Goal: Task Accomplishment & Management: Manage account settings

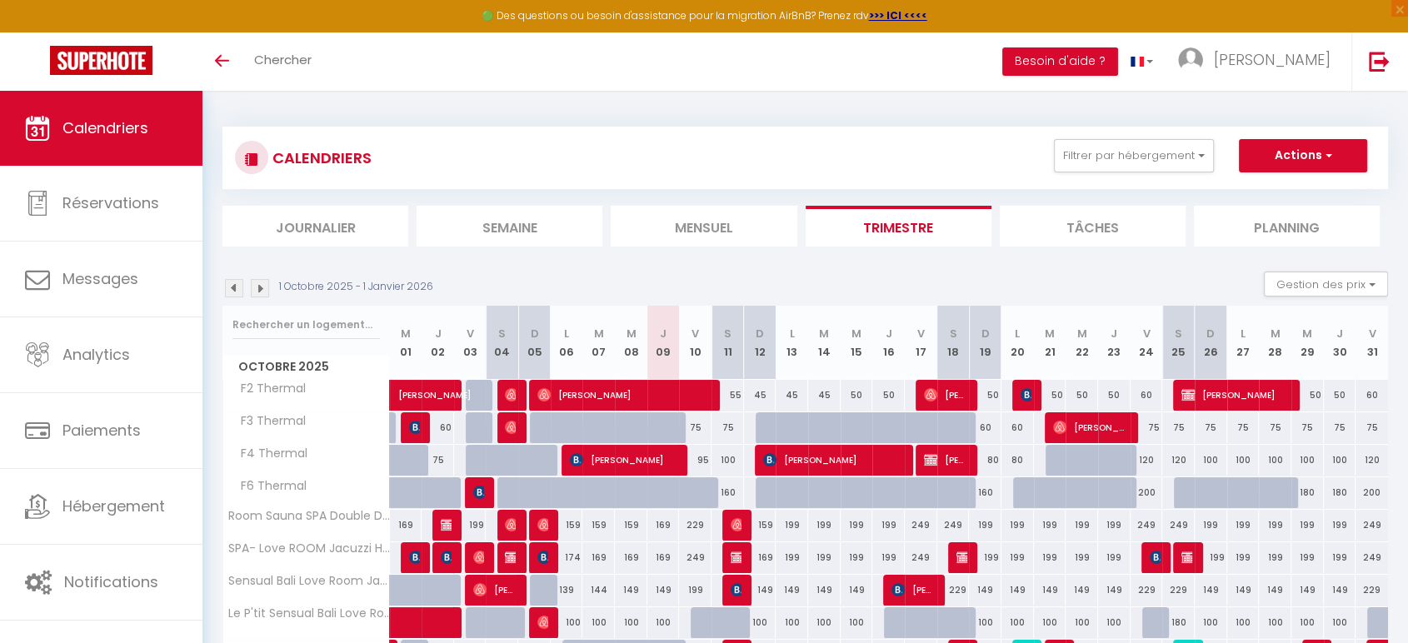
click at [694, 220] on li "Mensuel" at bounding box center [704, 226] width 186 height 41
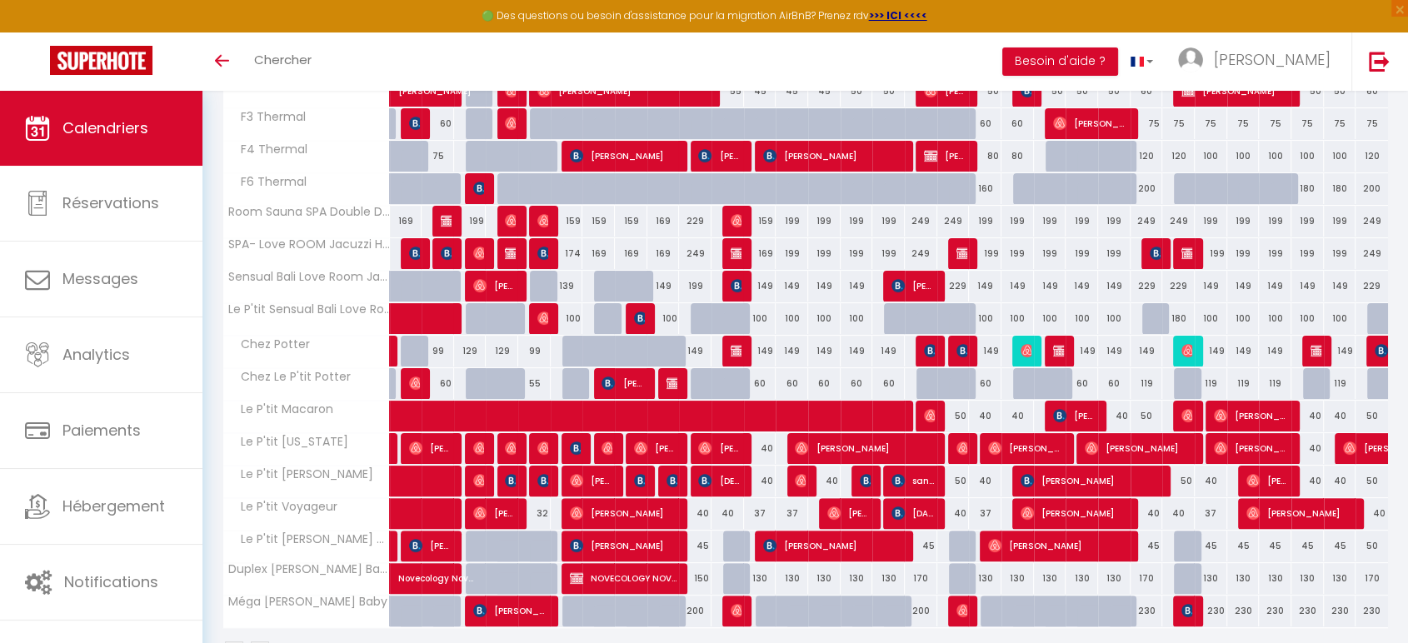
scroll to position [355, 0]
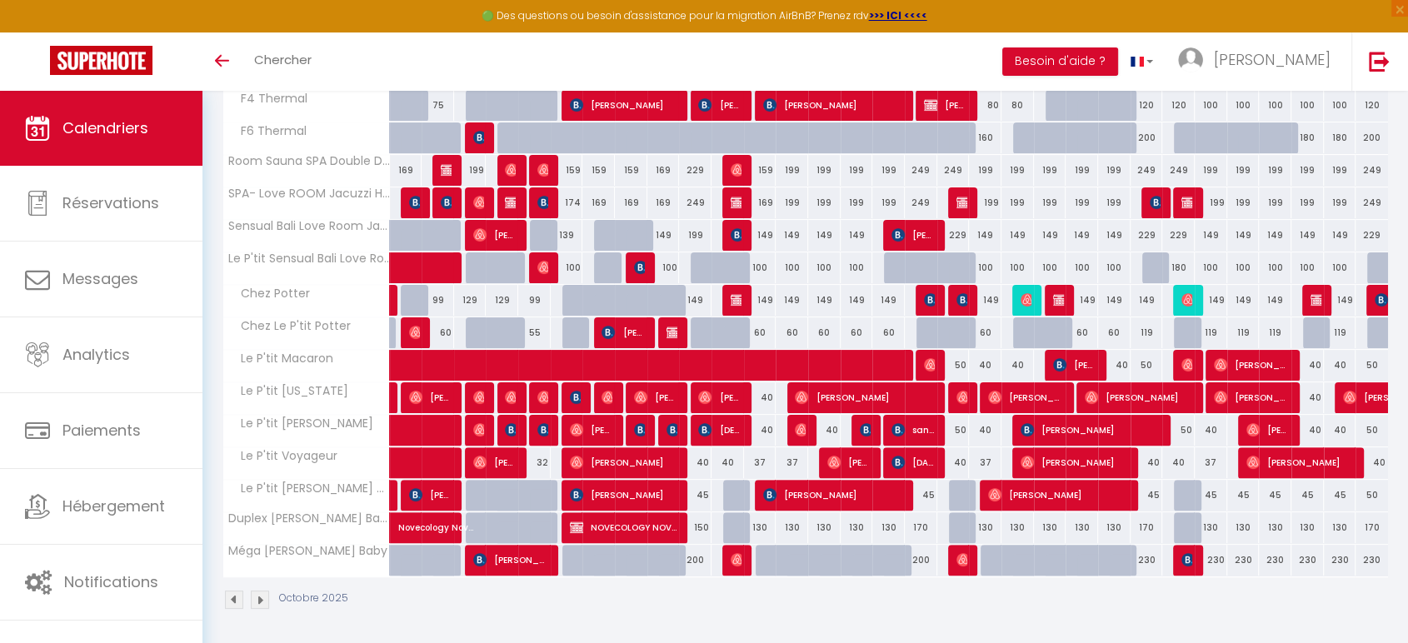
click at [760, 528] on div "130" at bounding box center [760, 527] width 32 height 31
type input "130"
type input "Dim 12 Octobre 2025"
type input "Lun 13 Octobre 2025"
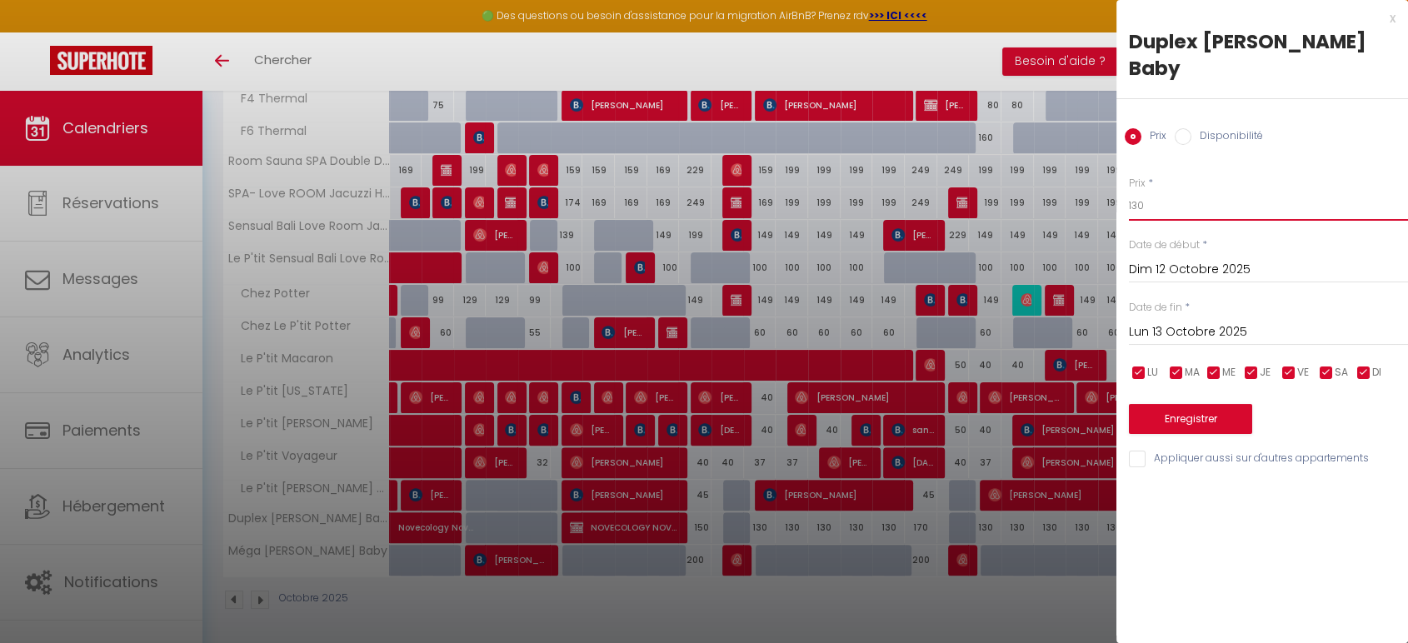
drag, startPoint x: 1187, startPoint y: 211, endPoint x: 1009, endPoint y: 188, distance: 178.9
click at [1009, 188] on body "🟢 Des questions ou besoin d'assistance pour la migration AirBnB? Prenez rdv >>>…" at bounding box center [704, 191] width 1408 height 911
type input "100"
click at [1180, 417] on button "Enregistrer" at bounding box center [1190, 419] width 123 height 30
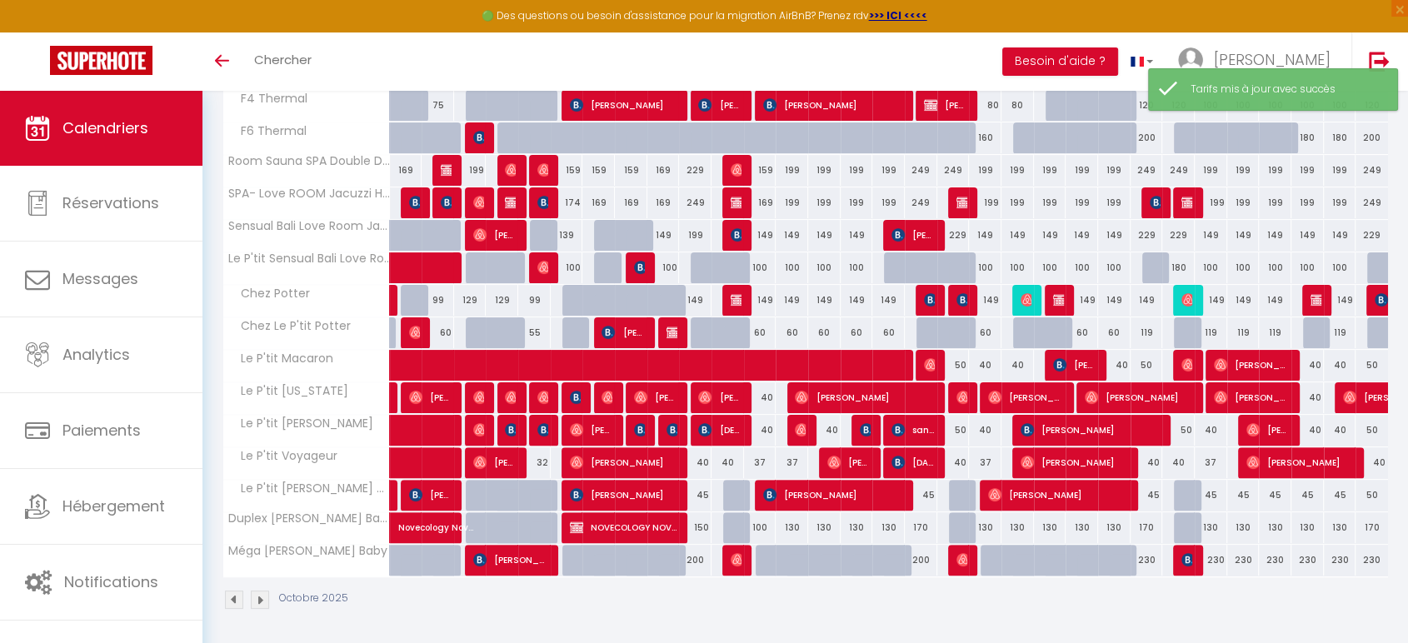
click at [794, 524] on div "130" at bounding box center [792, 527] width 32 height 31
type input "130"
type input "Lun 13 Octobre 2025"
type input "[DATE] Octobre 2025"
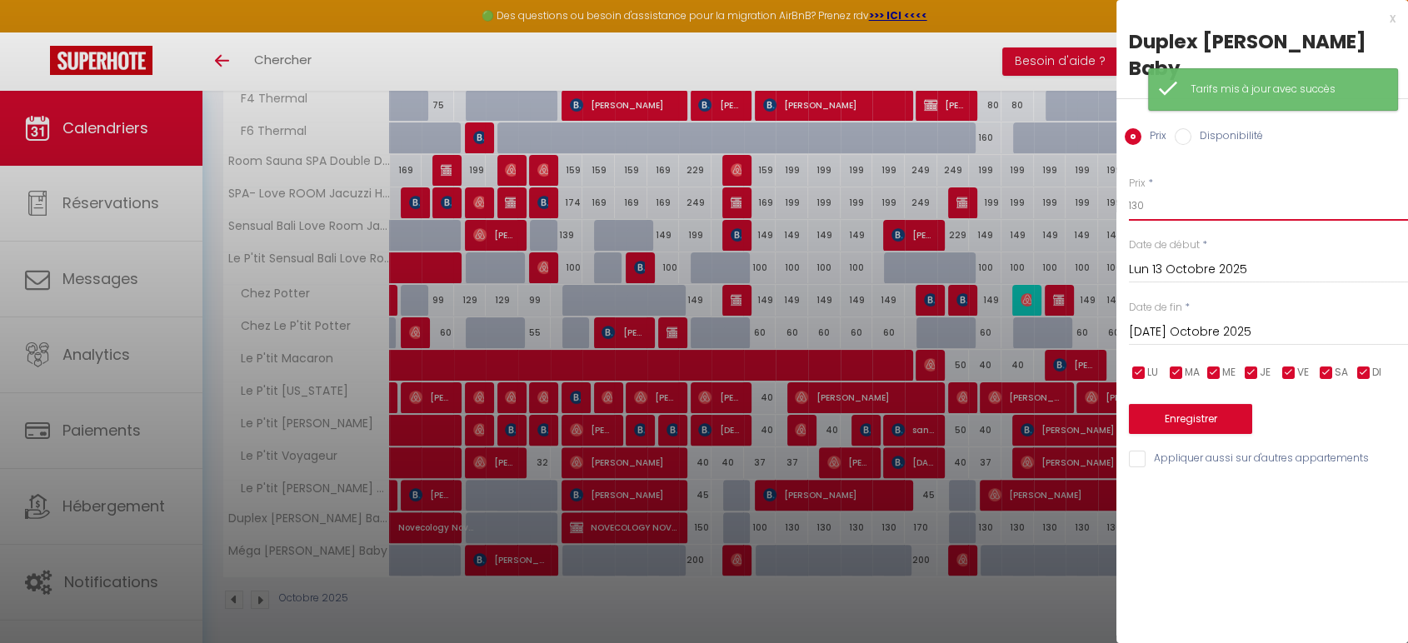
drag, startPoint x: 1098, startPoint y: 192, endPoint x: 1072, endPoint y: 180, distance: 29.4
click at [1067, 191] on body "🟢 Des questions ou besoin d'assistance pour la migration AirBnB? Prenez rdv >>>…" at bounding box center [704, 191] width 1408 height 911
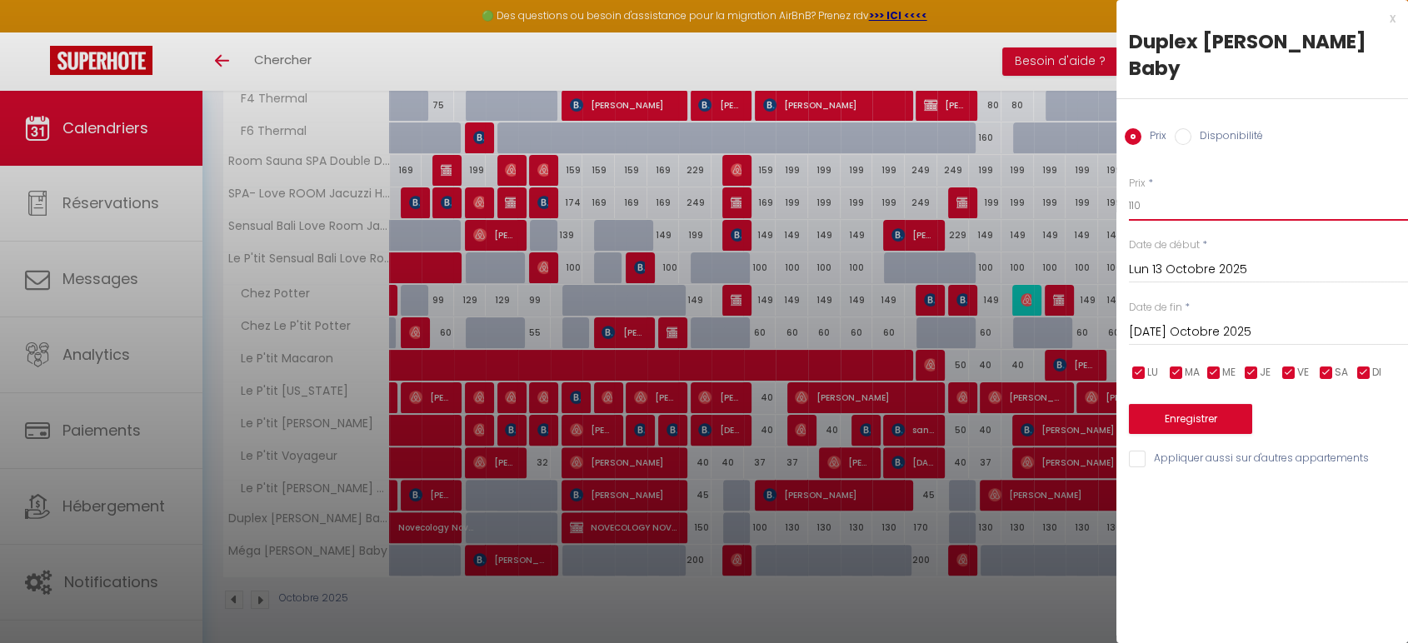
type input "110"
click at [1188, 327] on input "[DATE] Octobre 2025" at bounding box center [1268, 333] width 279 height 22
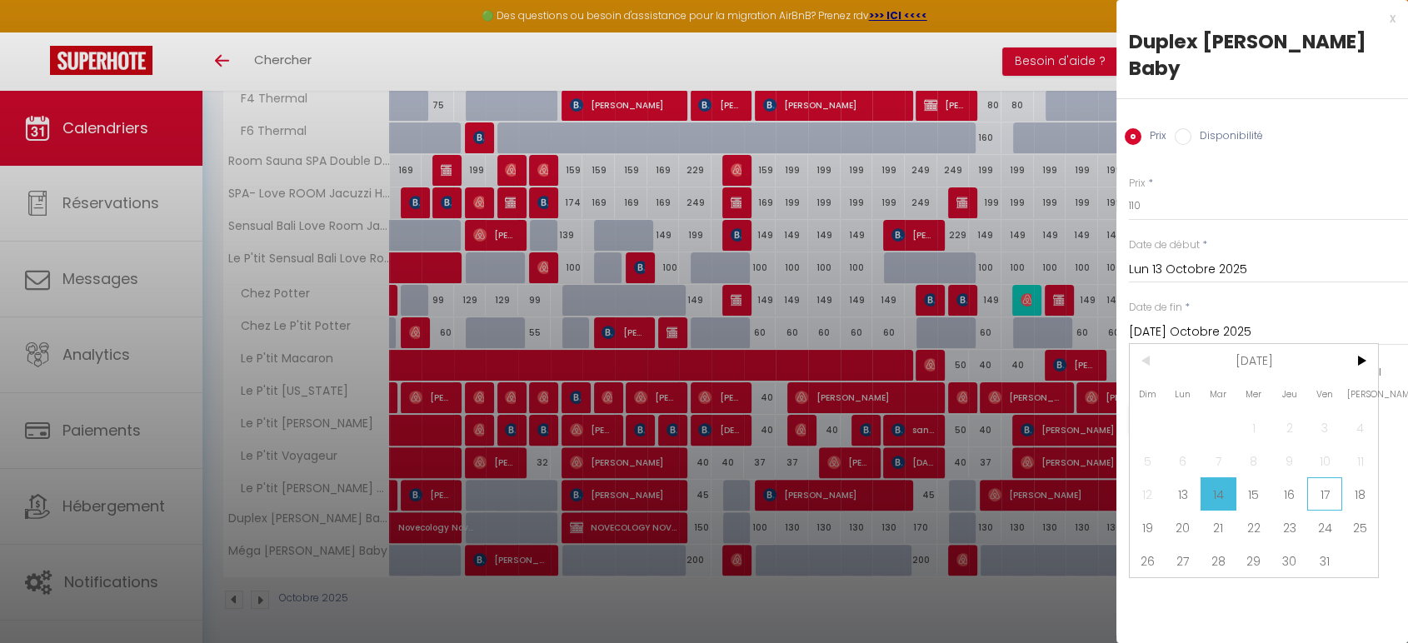
click at [1330, 487] on span "17" at bounding box center [1325, 493] width 36 height 33
type input "Ven 17 Octobre 2025"
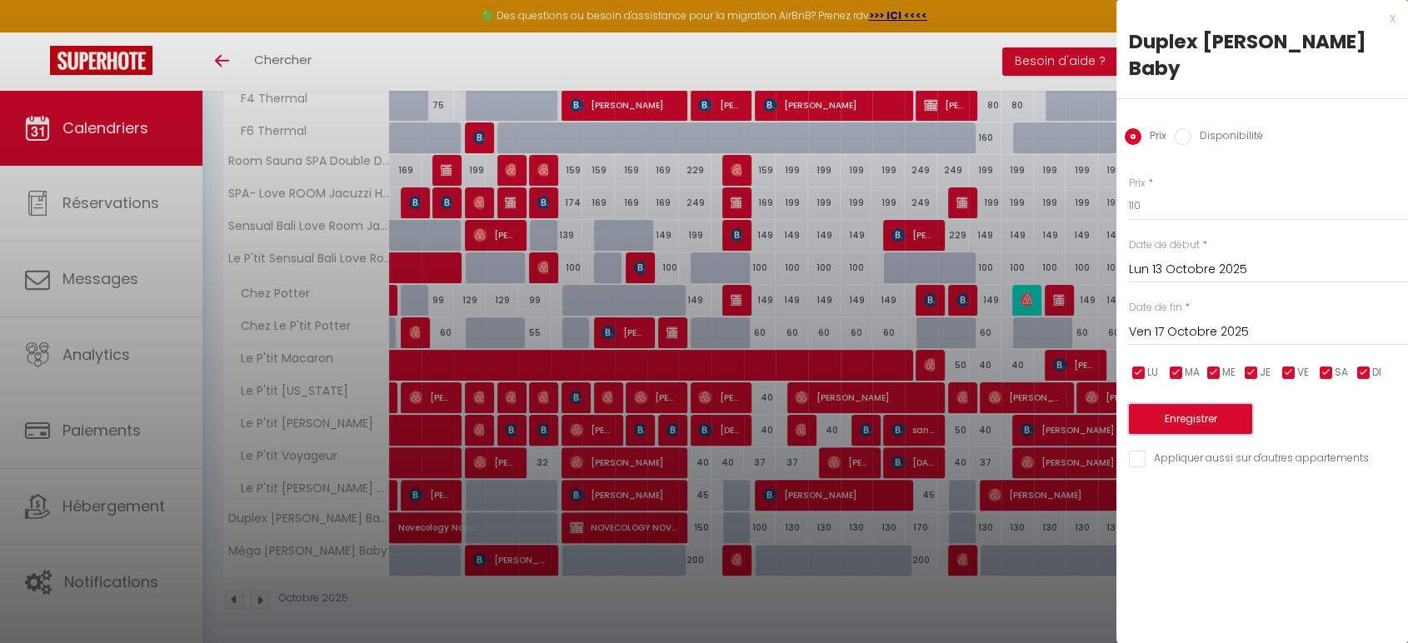
click at [1186, 422] on button "Enregistrer" at bounding box center [1190, 419] width 123 height 30
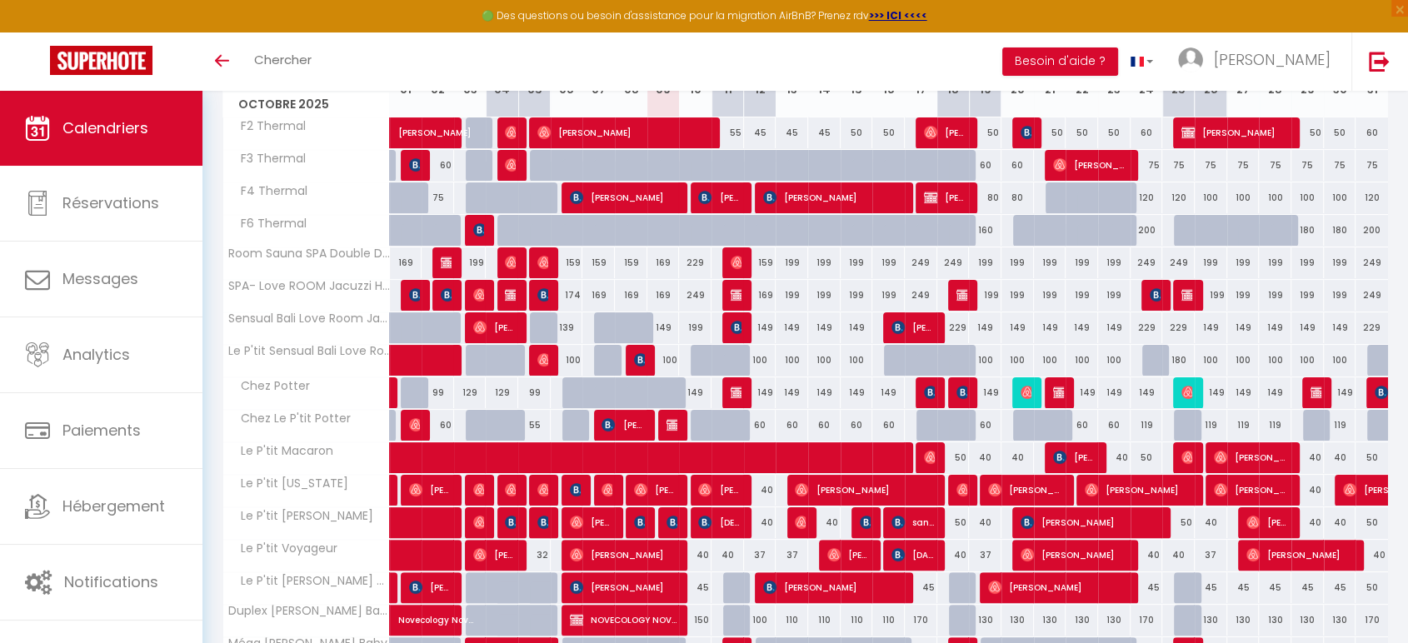
scroll to position [170, 0]
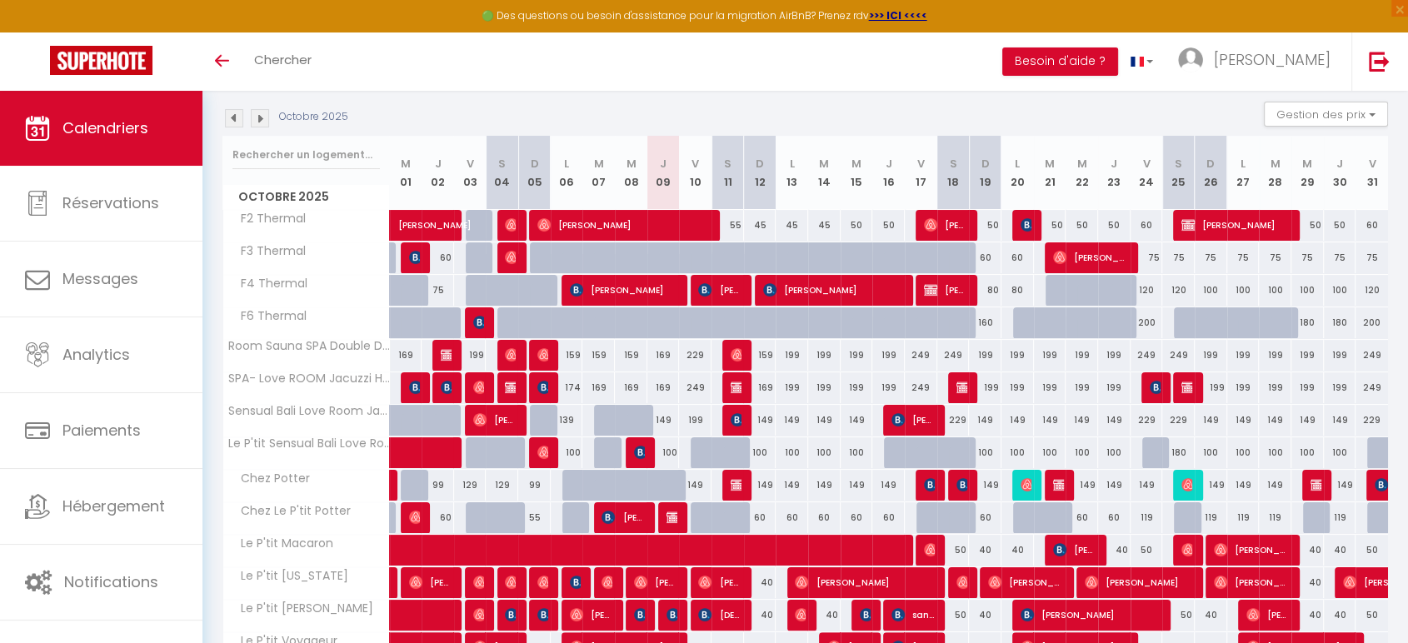
click at [737, 224] on div "55" at bounding box center [728, 225] width 32 height 31
type input "55"
type input "Sam 11 Octobre 2025"
type input "Dim 12 Octobre 2025"
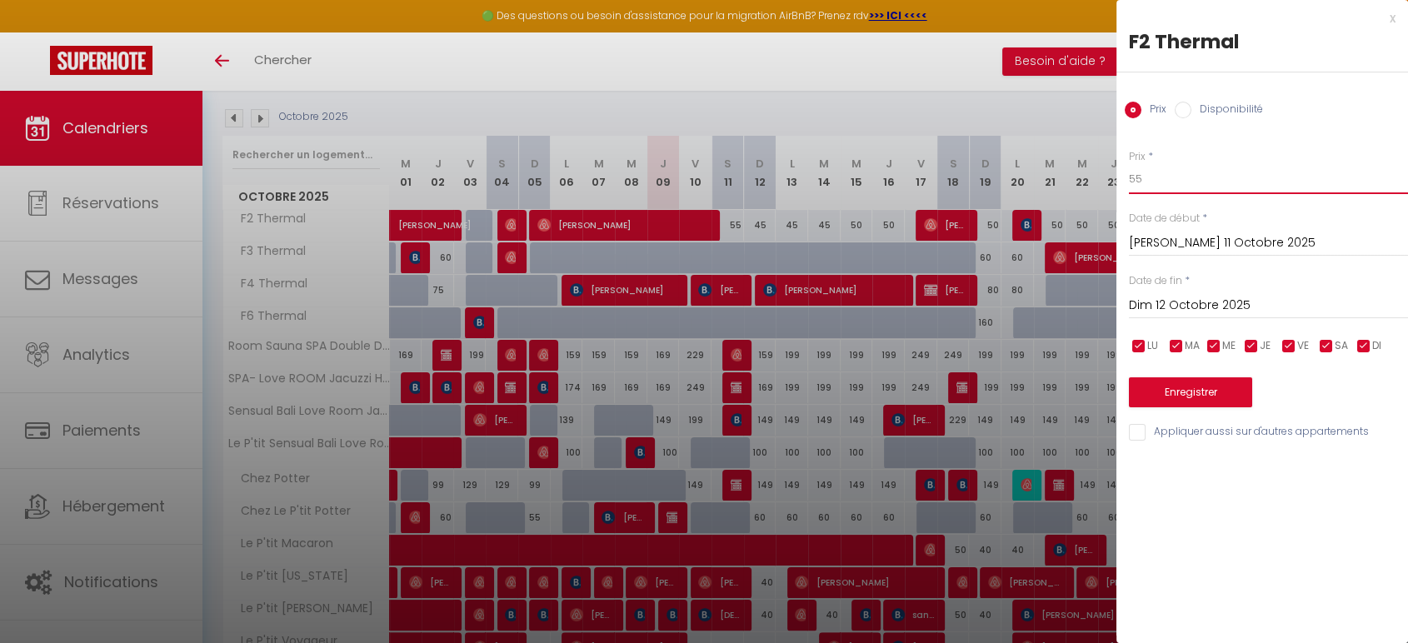
drag, startPoint x: 1152, startPoint y: 176, endPoint x: 1100, endPoint y: 155, distance: 56.5
click at [1100, 155] on body "🟢 Des questions ou besoin d'assistance pour la migration AirBnB? Prenez rdv >>>…" at bounding box center [704, 376] width 1408 height 911
type input "50"
click at [1233, 387] on button "Enregistrer" at bounding box center [1190, 392] width 123 height 30
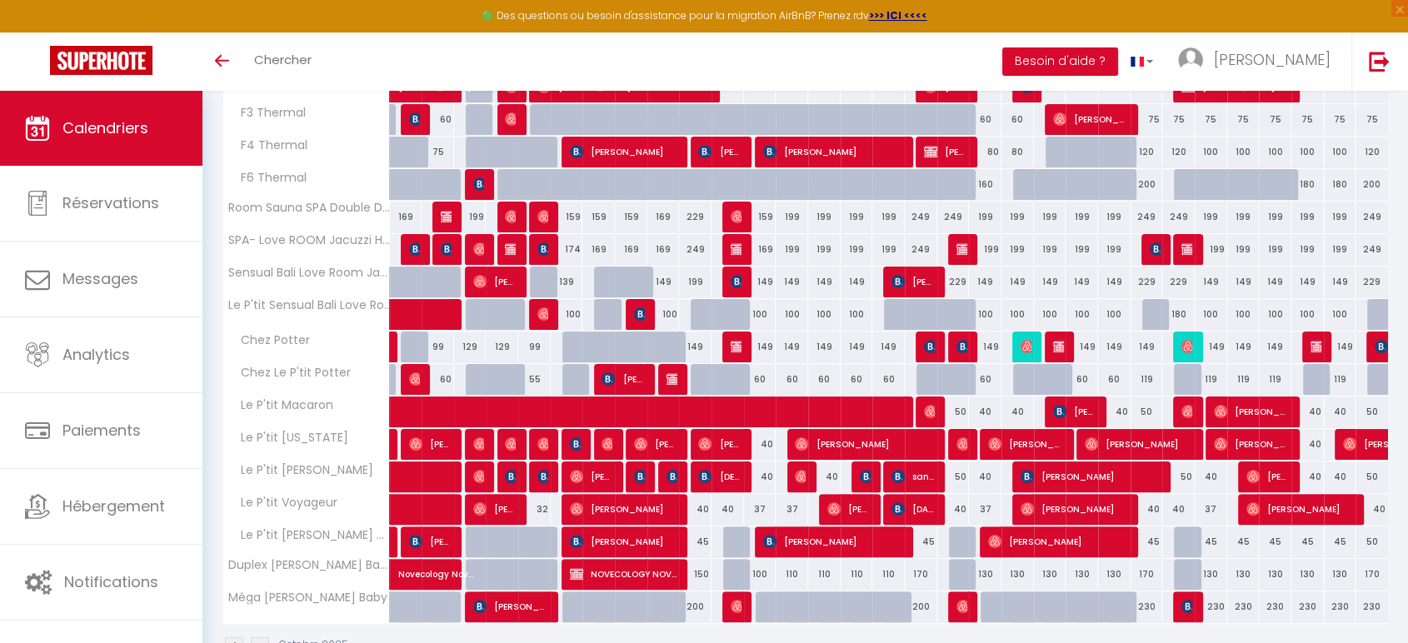
scroll to position [355, 0]
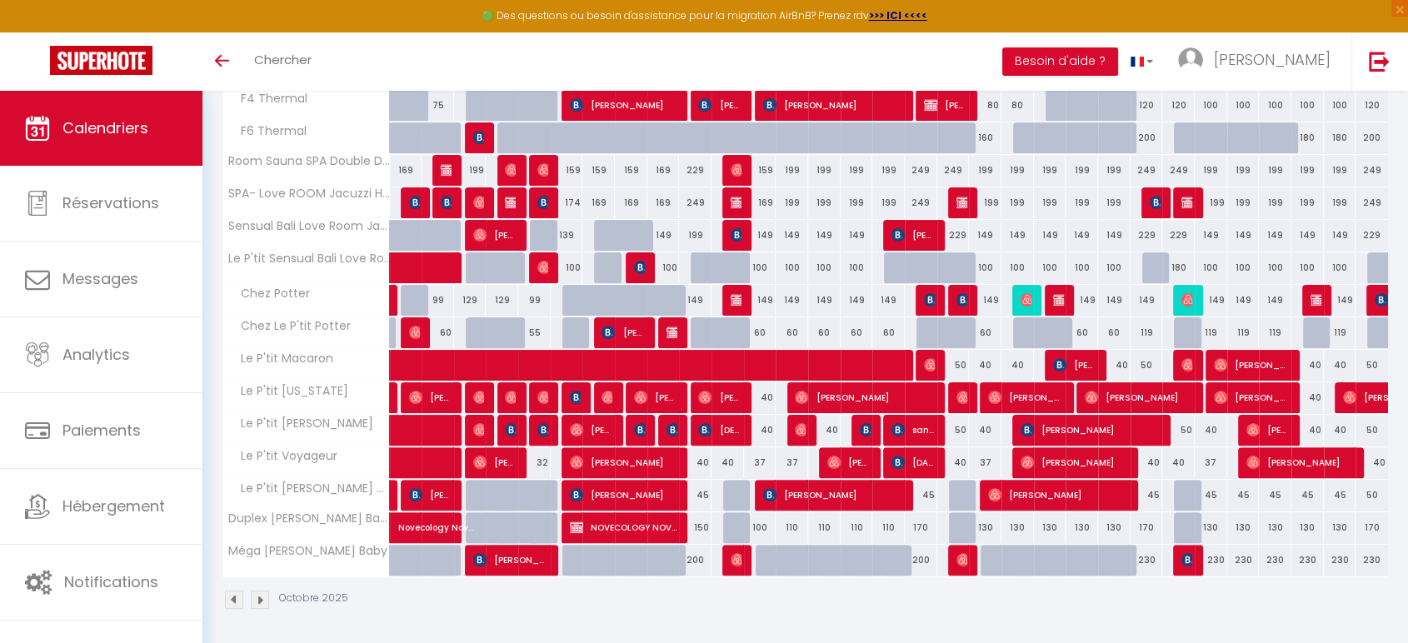
click at [702, 528] on div "150" at bounding box center [695, 527] width 32 height 31
type input "150"
type input "Ven 10 Octobre 2025"
type input "Sam 11 Octobre 2025"
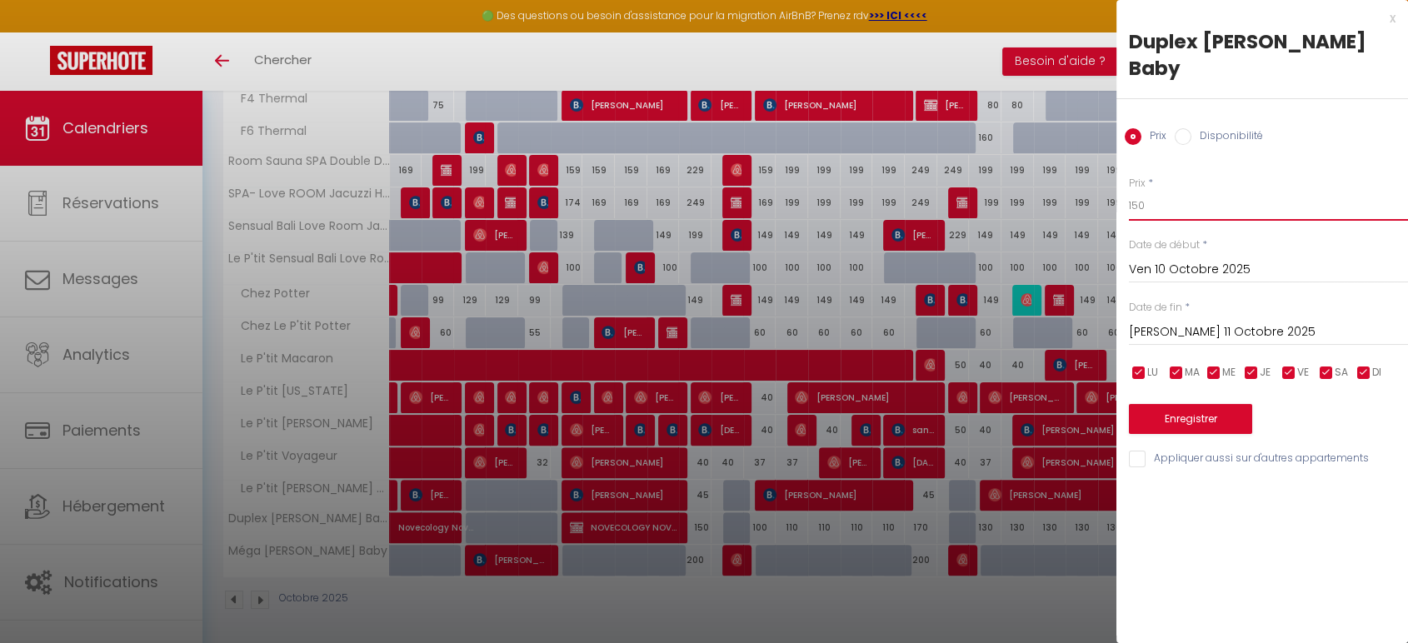
drag, startPoint x: 1162, startPoint y: 199, endPoint x: 1112, endPoint y: 188, distance: 51.2
click at [1113, 188] on body "🟢 Des questions ou besoin d'assistance pour la migration AirBnB? Prenez rdv >>>…" at bounding box center [704, 191] width 1408 height 911
type input "140"
click at [1171, 411] on button "Enregistrer" at bounding box center [1190, 419] width 123 height 30
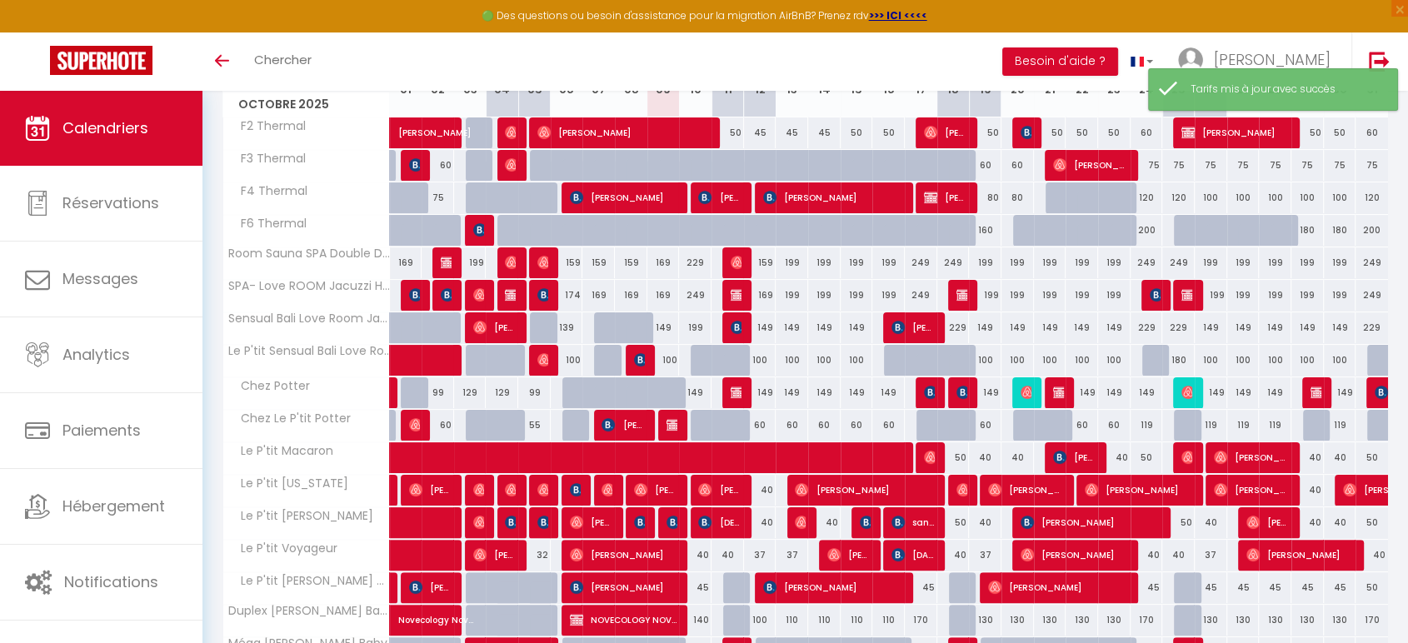
scroll to position [170, 0]
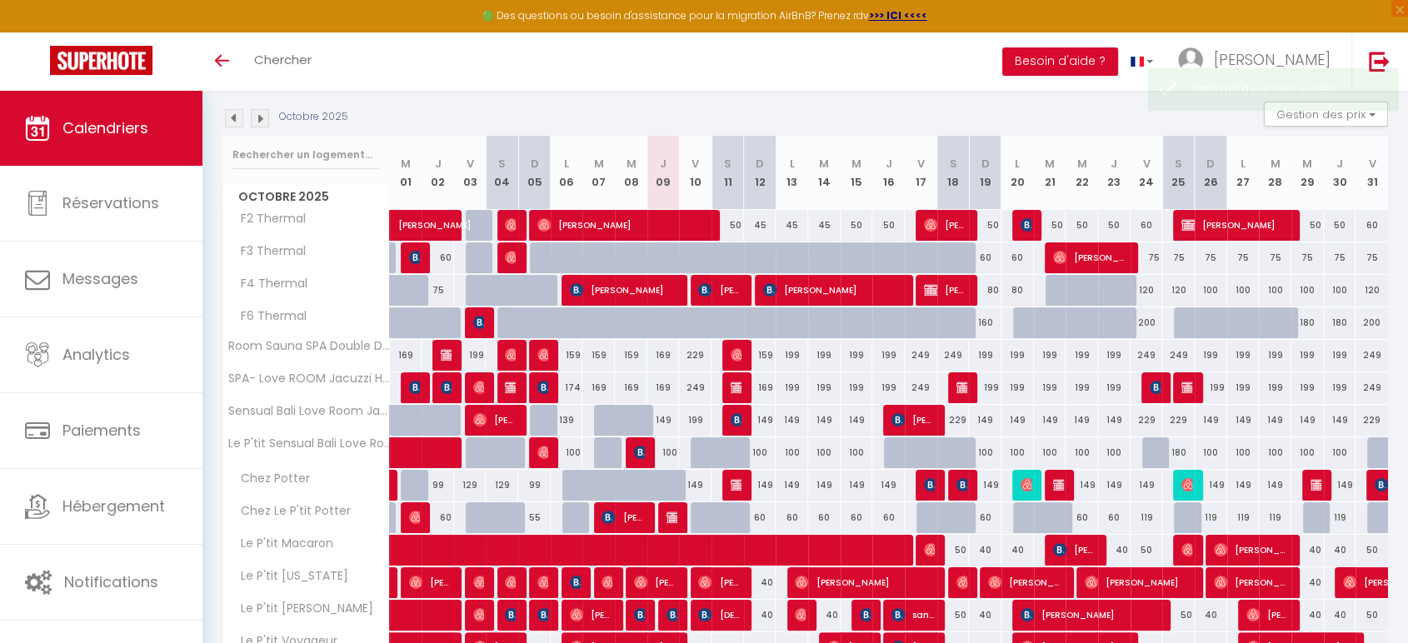
click at [699, 482] on div "149" at bounding box center [695, 485] width 32 height 31
type input "149"
type input "Ven 10 Octobre 2025"
type input "Sam 11 Octobre 2025"
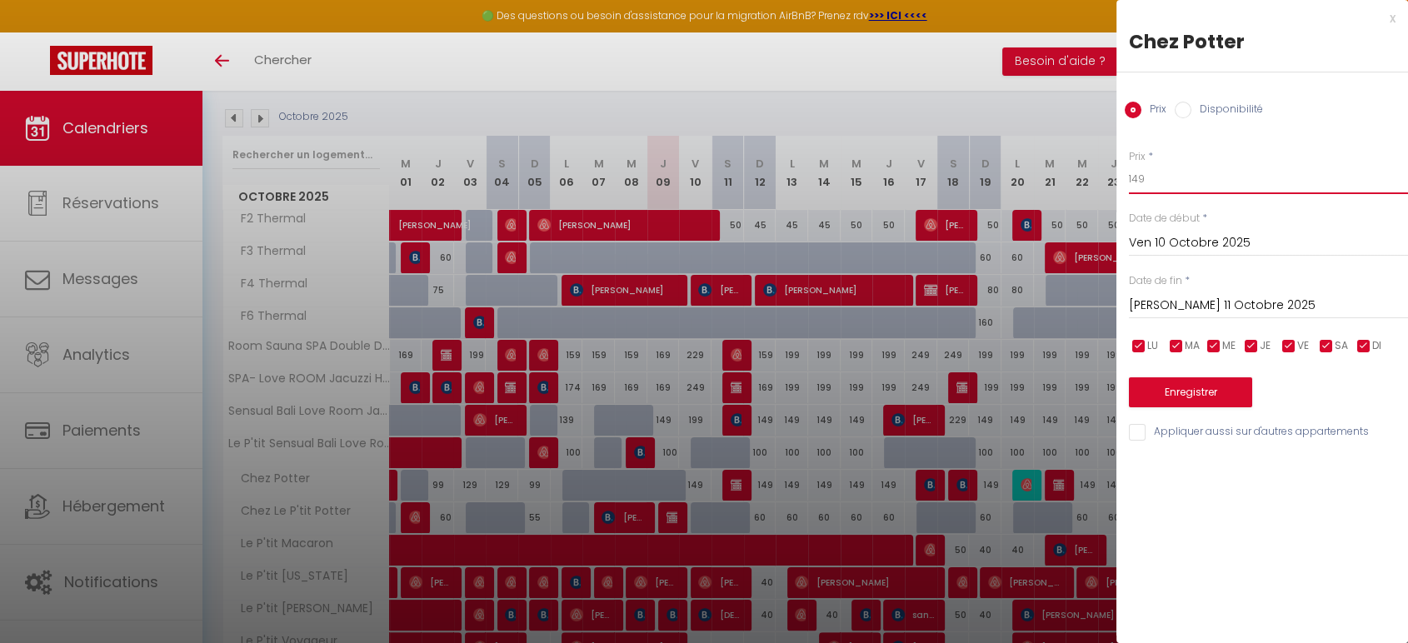
drag, startPoint x: 1181, startPoint y: 189, endPoint x: 1094, endPoint y: 184, distance: 86.8
click at [1096, 185] on body "🟢 Des questions ou besoin d'assistance pour la migration AirBnB? Prenez rdv >>>…" at bounding box center [704, 376] width 1408 height 911
type input "139"
click at [1196, 390] on button "Enregistrer" at bounding box center [1190, 392] width 123 height 30
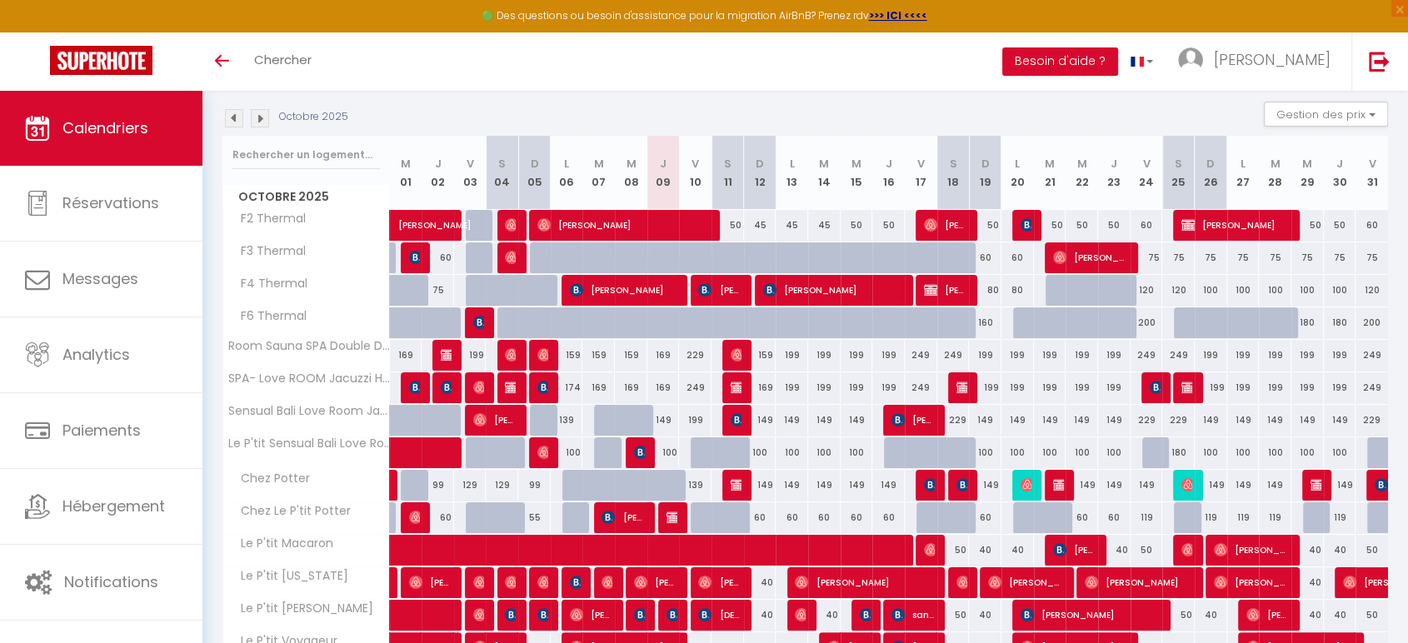
click at [766, 483] on div "149" at bounding box center [760, 485] width 32 height 31
type input "149"
type input "Dim 12 Octobre 2025"
type input "Lun 13 Octobre 2025"
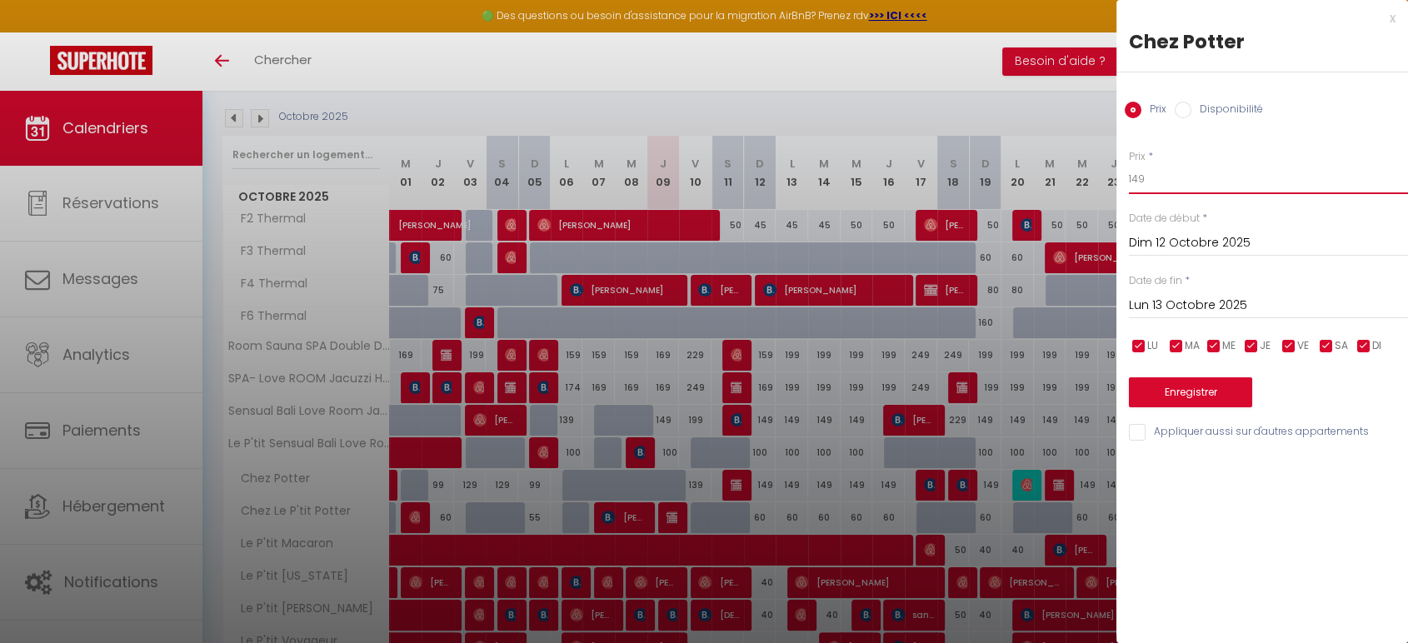
drag, startPoint x: 1181, startPoint y: 177, endPoint x: 1080, endPoint y: 172, distance: 101.0
click at [1080, 172] on body "🟢 Des questions ou besoin d'assistance pour la migration AirBnB? Prenez rdv >>>…" at bounding box center [704, 376] width 1408 height 911
type input "134"
click at [1177, 298] on input "Lun 13 Octobre 2025" at bounding box center [1268, 306] width 279 height 22
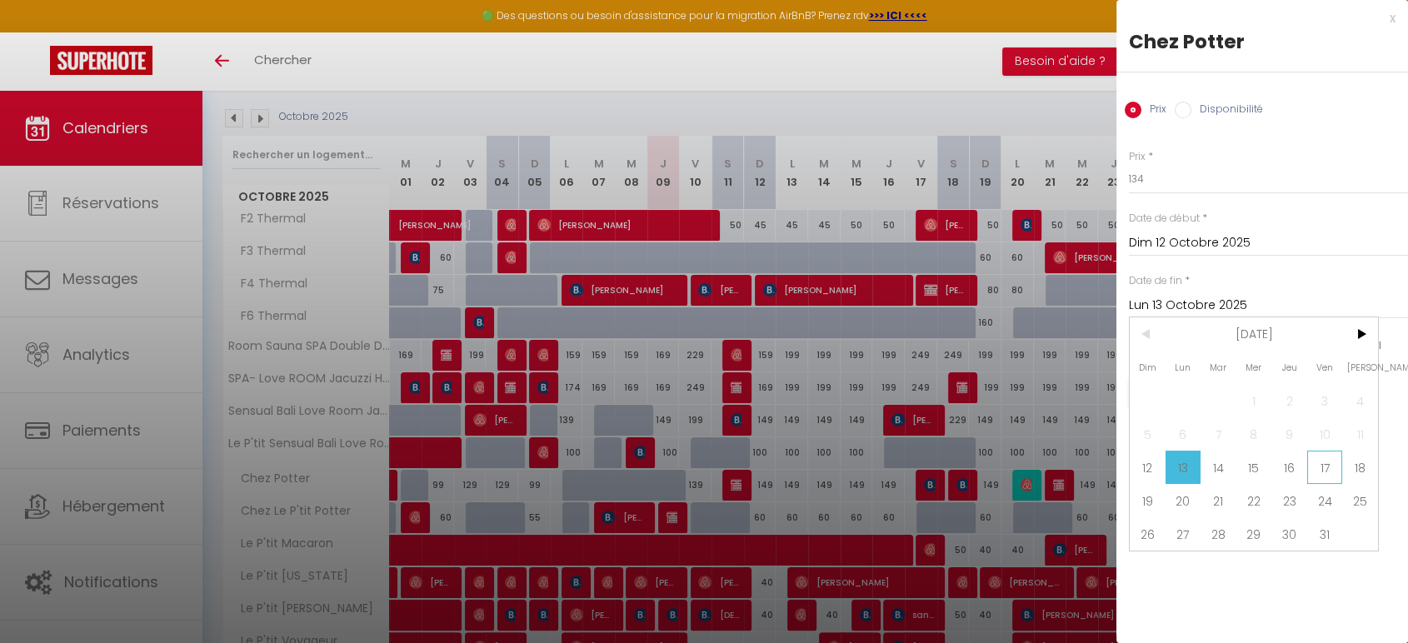
click at [1321, 465] on span "17" at bounding box center [1325, 467] width 36 height 33
type input "Ven 17 Octobre 2025"
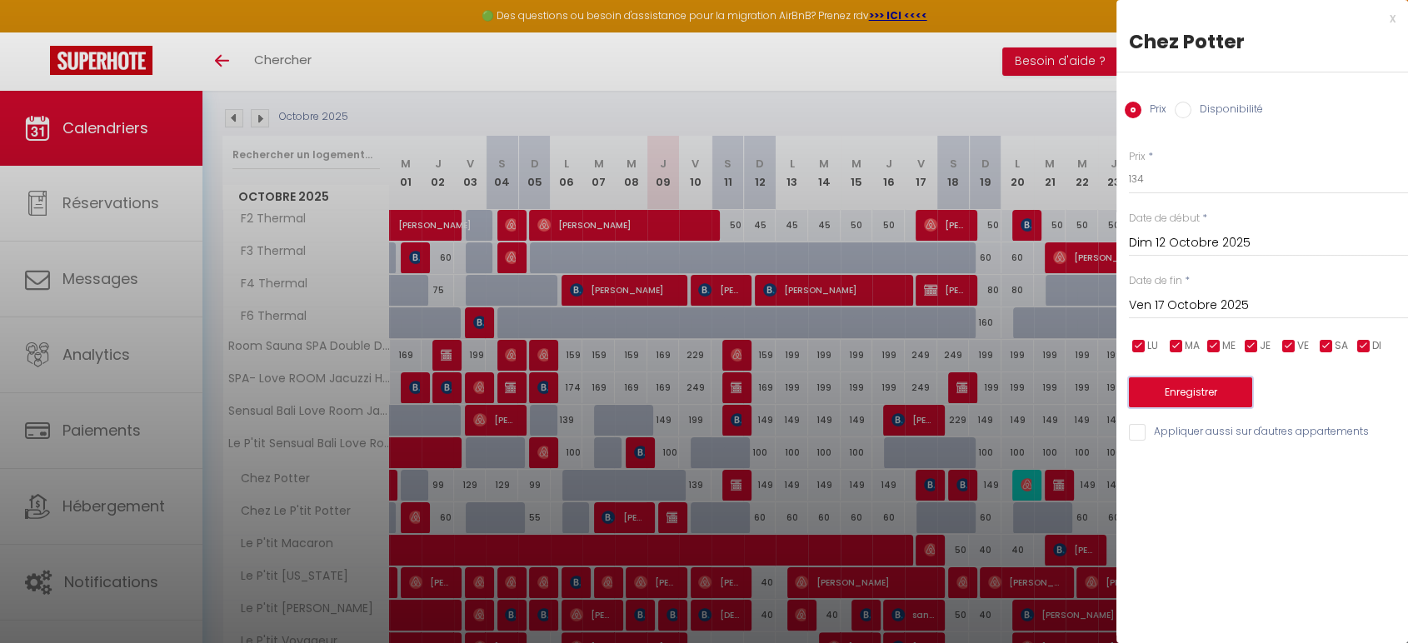
click at [1213, 393] on button "Enregistrer" at bounding box center [1190, 392] width 123 height 30
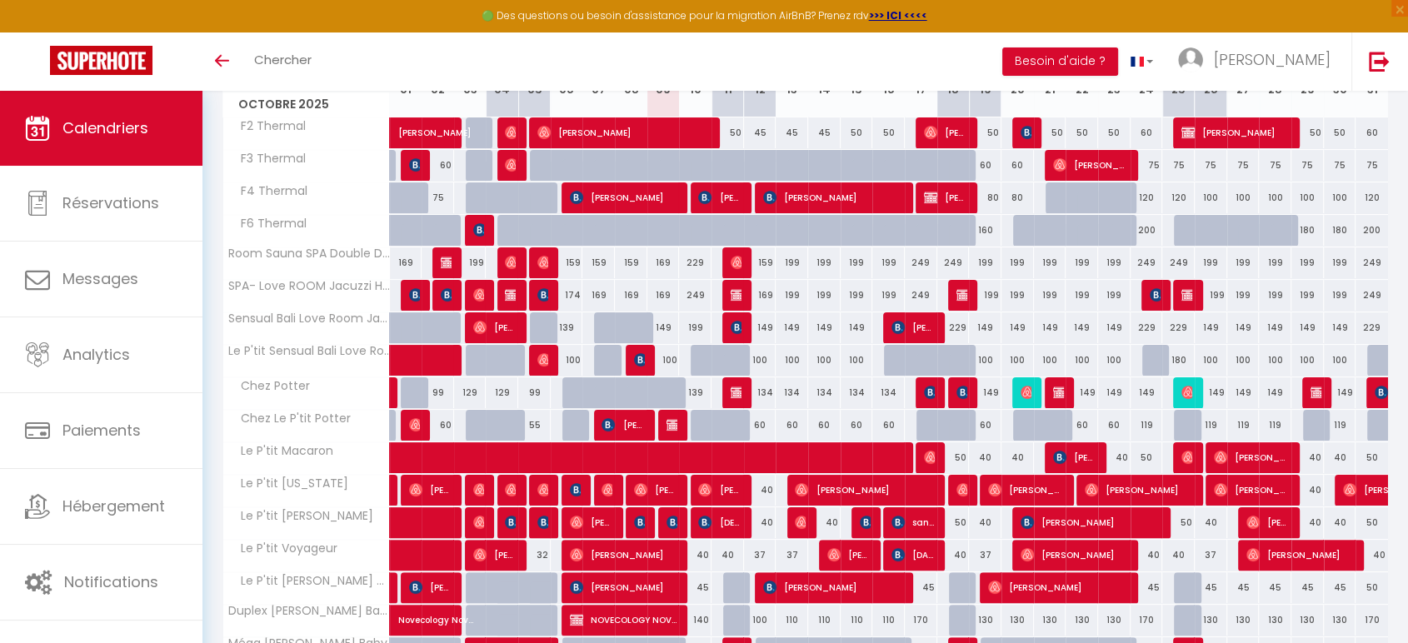
scroll to position [355, 0]
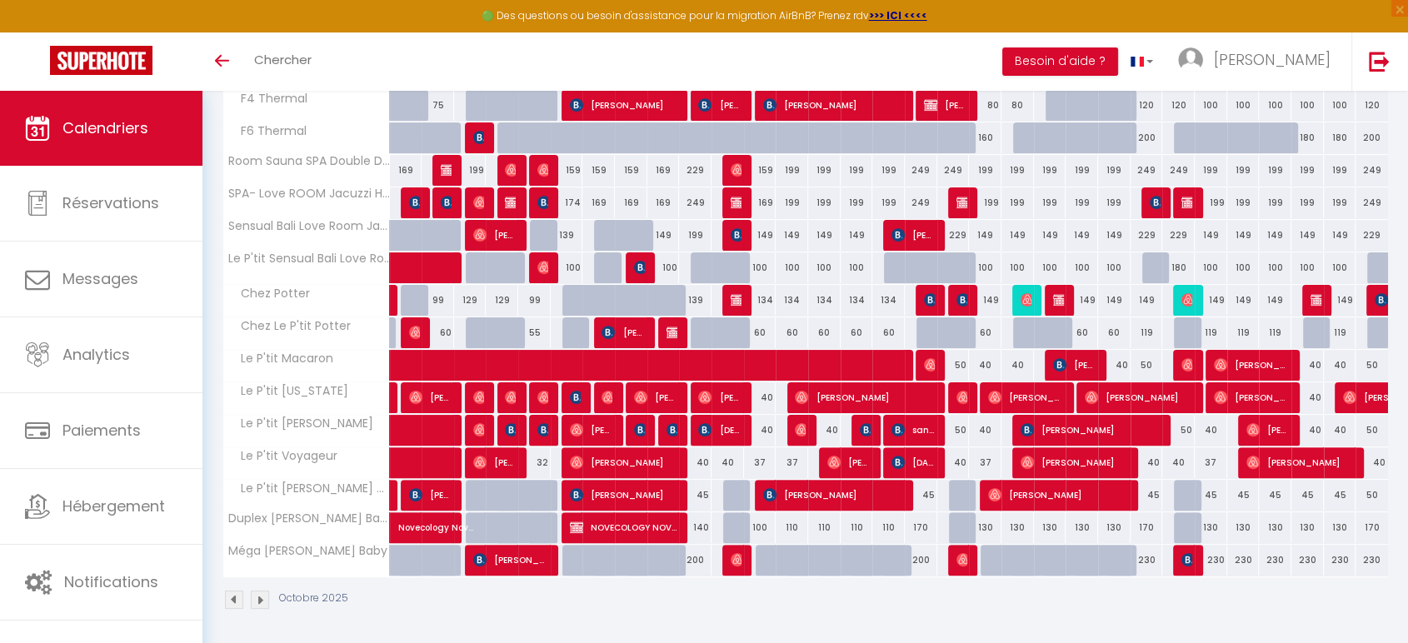
click at [767, 398] on div "40" at bounding box center [760, 397] width 32 height 31
type input "40"
type input "Dim 12 Octobre 2025"
type input "Lun 13 Octobre 2025"
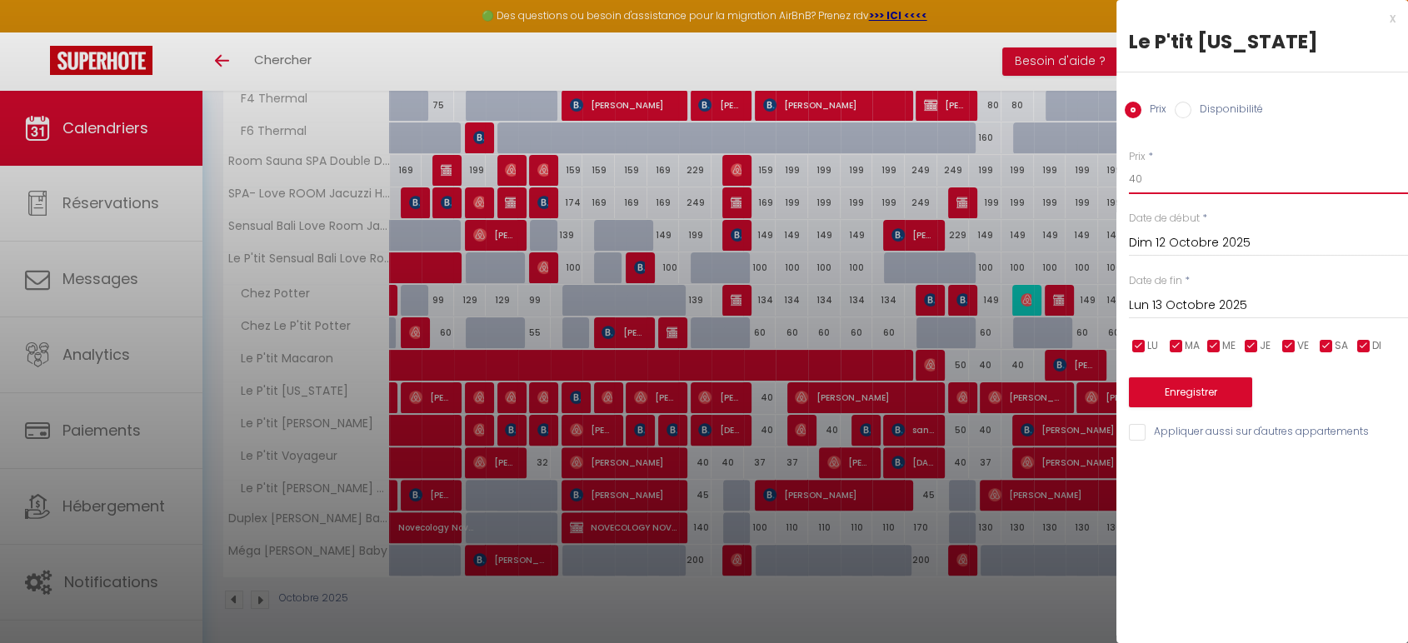
drag, startPoint x: 1223, startPoint y: 179, endPoint x: 1027, endPoint y: 147, distance: 199.3
click at [1030, 148] on body "🟢 Des questions ou besoin d'assistance pour la migration AirBnB? Prenez rdv >>>…" at bounding box center [704, 191] width 1408 height 911
type input "38"
click at [1191, 387] on button "Enregistrer" at bounding box center [1190, 392] width 123 height 30
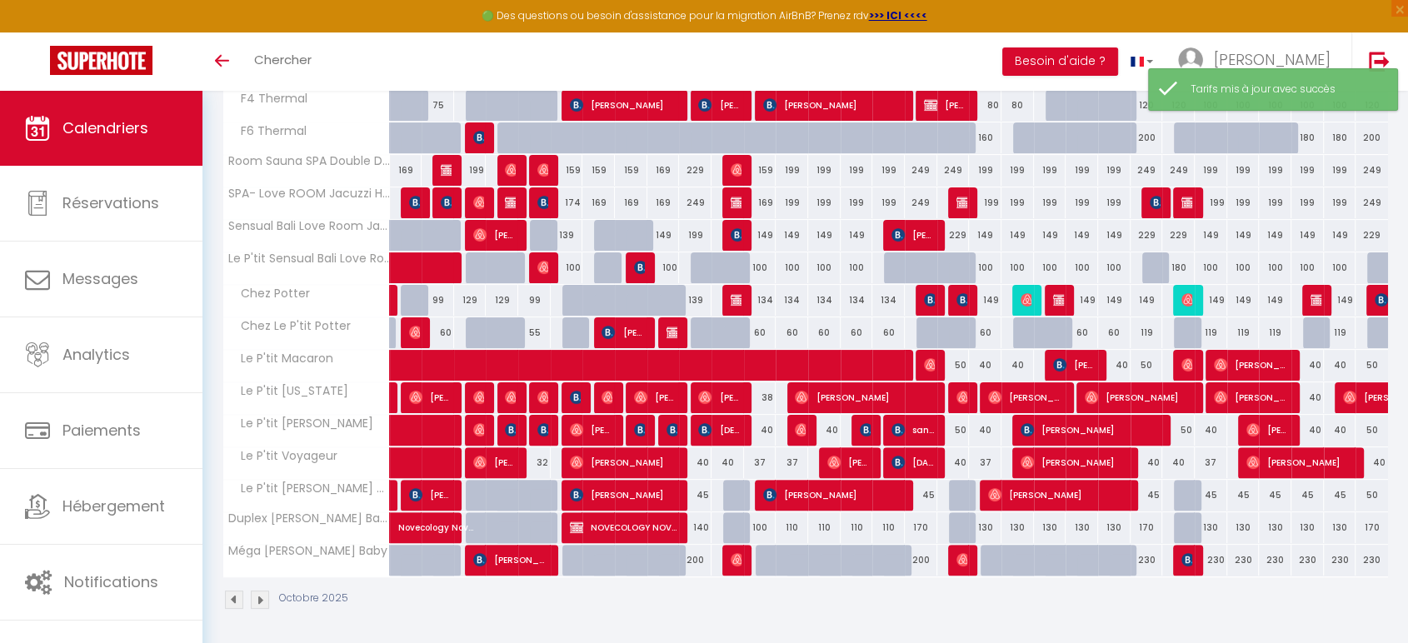
click at [769, 429] on div "40" at bounding box center [760, 430] width 32 height 31
type input "40"
type input "Dim 12 Octobre 2025"
type input "Lun 13 Octobre 2025"
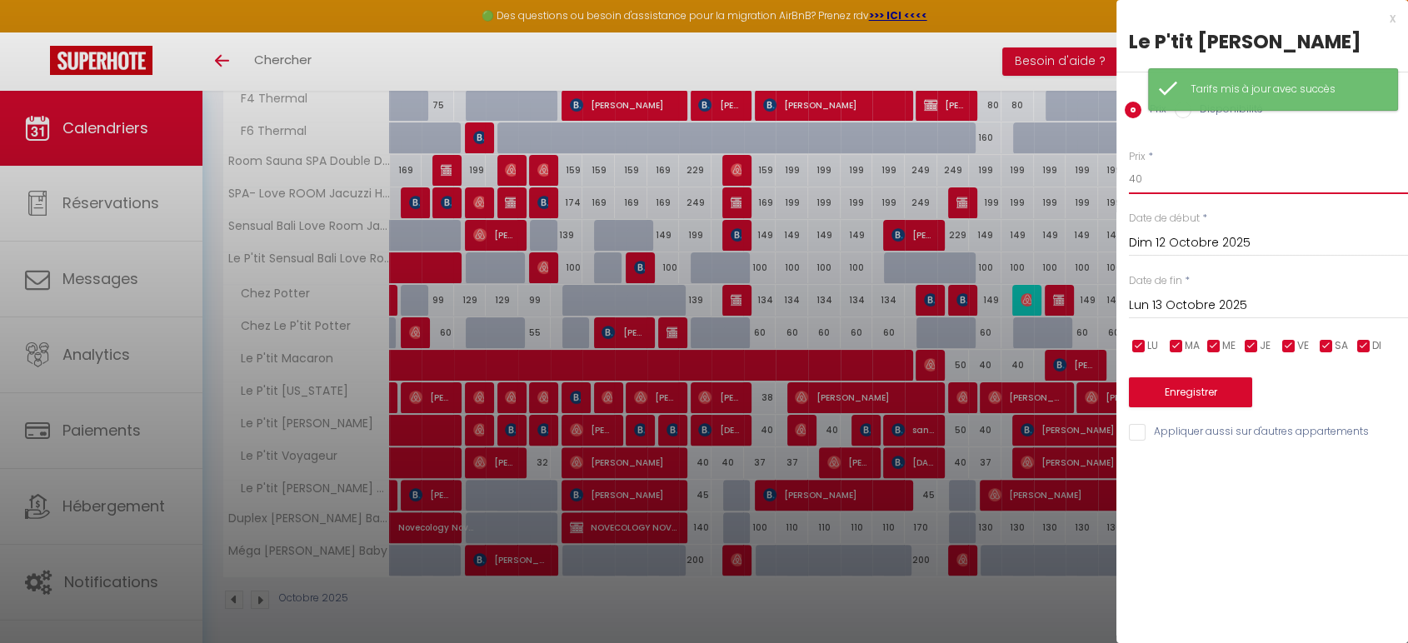
drag, startPoint x: 1172, startPoint y: 178, endPoint x: 930, endPoint y: 112, distance: 251.2
click at [944, 118] on body "🟢 Des questions ou besoin d'assistance pour la migration AirBnB? Prenez rdv >>>…" at bounding box center [704, 191] width 1408 height 911
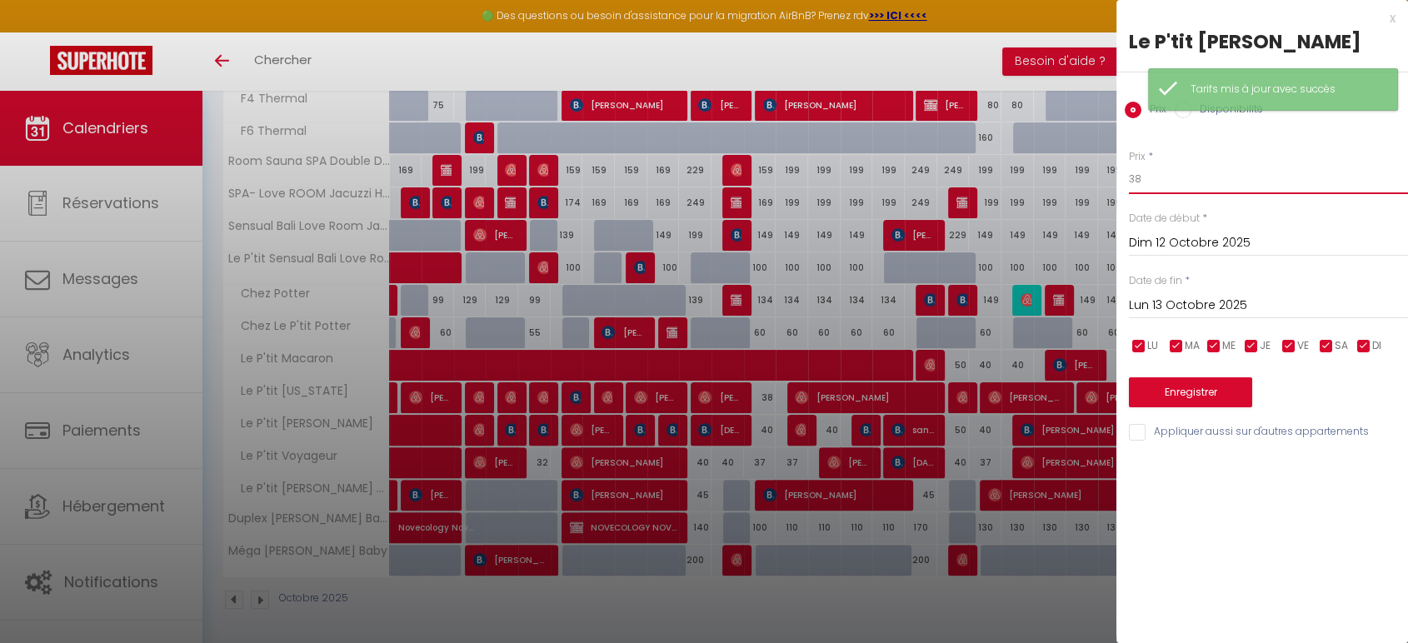
type input "38"
click at [1142, 383] on button "Enregistrer" at bounding box center [1190, 392] width 123 height 30
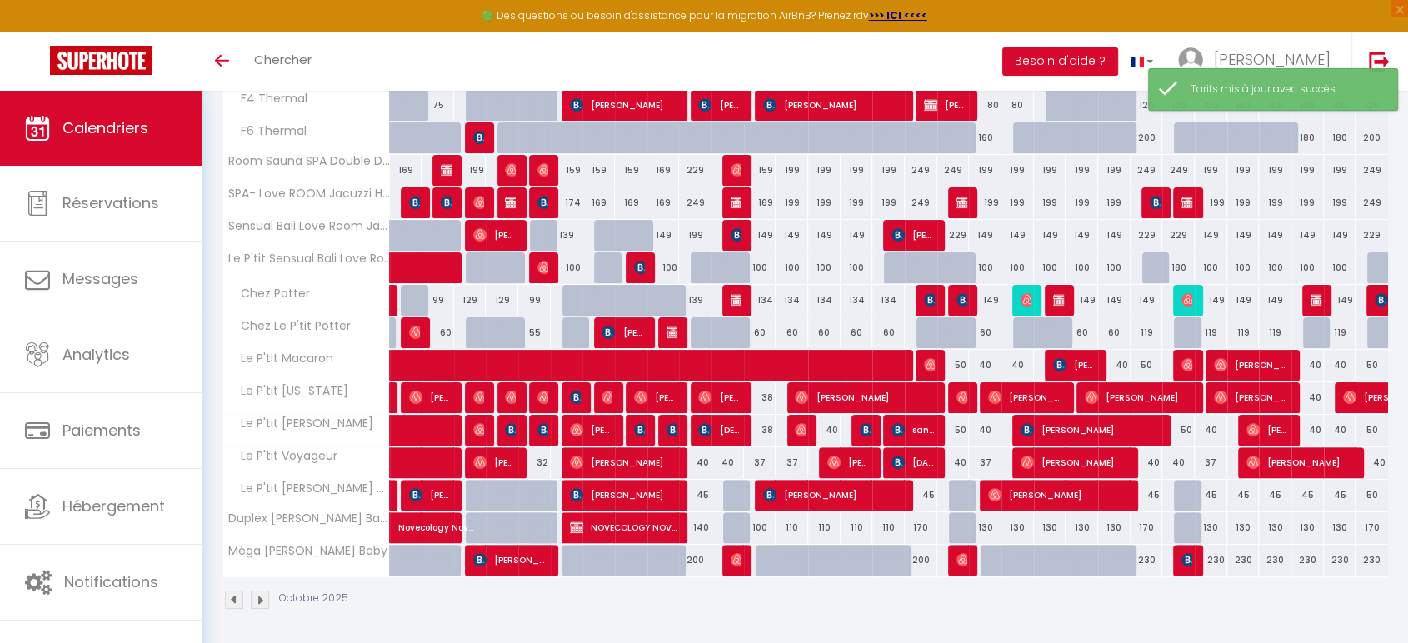
click at [832, 425] on div "40" at bounding box center [824, 430] width 32 height 31
type input "40"
type input "[DATE] Octobre 2025"
type input "Mer 15 Octobre 2025"
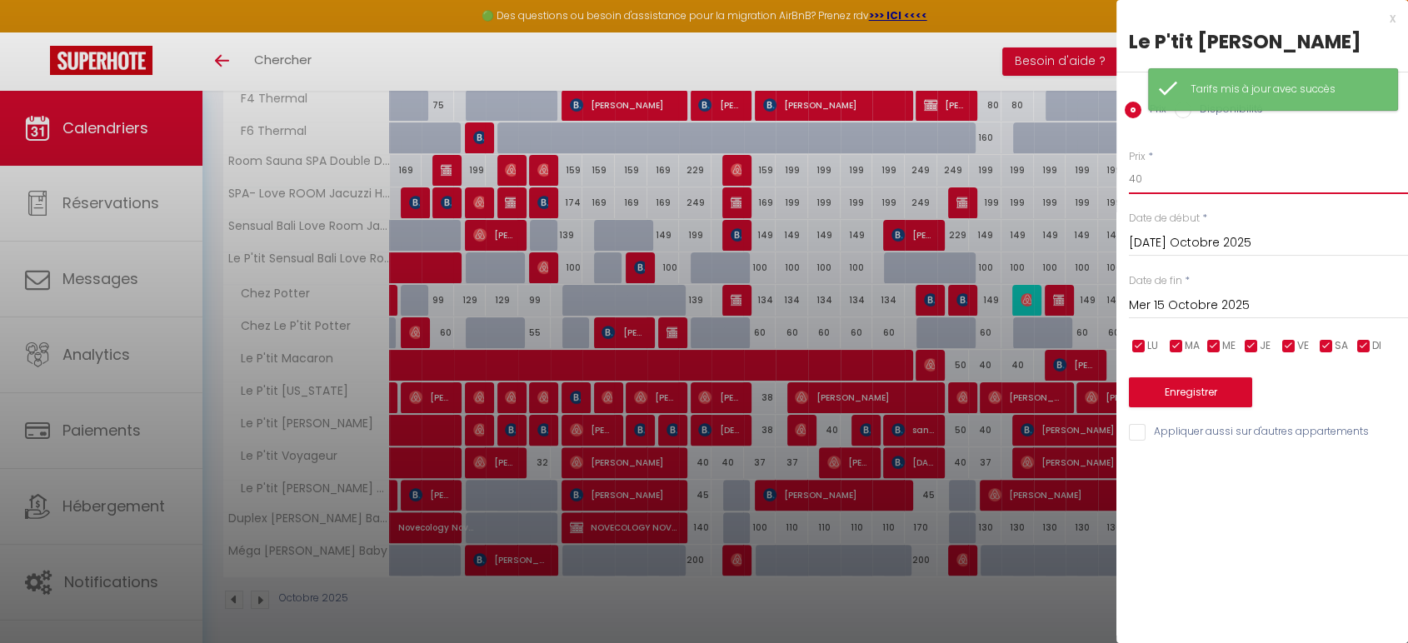
drag, startPoint x: 1162, startPoint y: 177, endPoint x: 1061, endPoint y: 152, distance: 103.7
click at [1067, 167] on body "🟢 Des questions ou besoin d'assistance pour la migration AirBnB? Prenez rdv >>>…" at bounding box center [704, 191] width 1408 height 911
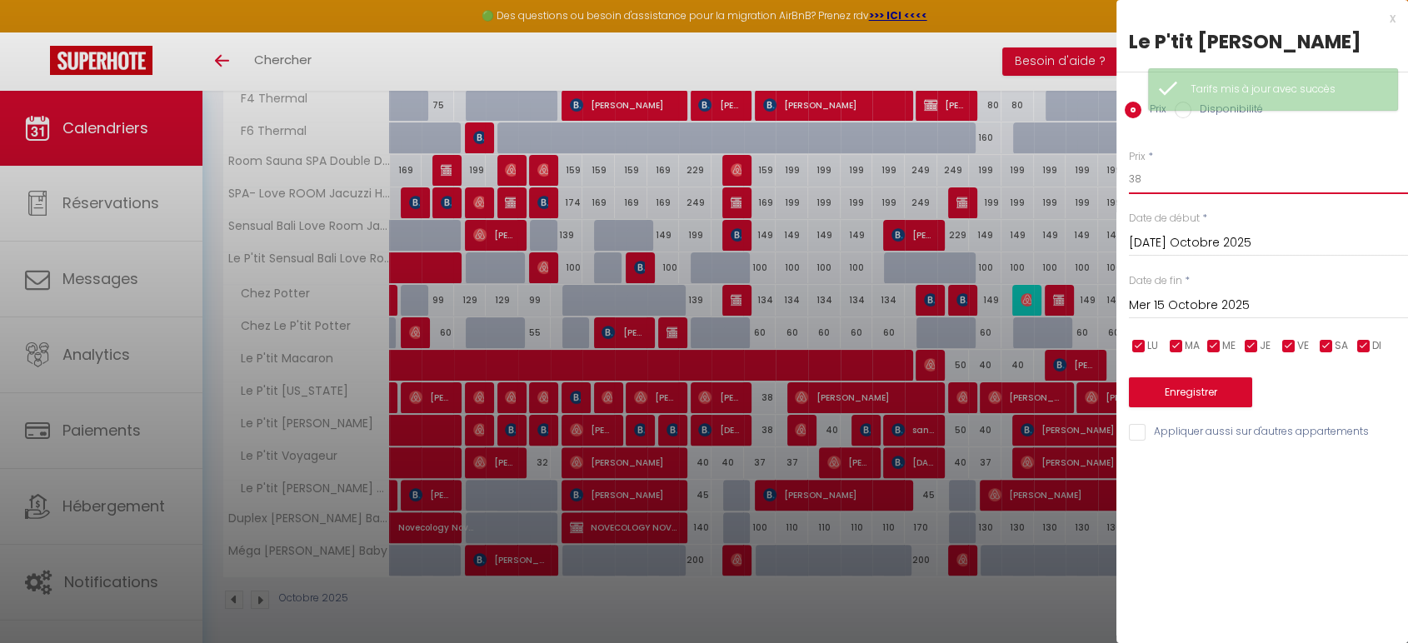
type input "38"
click at [1176, 384] on button "Enregistrer" at bounding box center [1190, 392] width 123 height 30
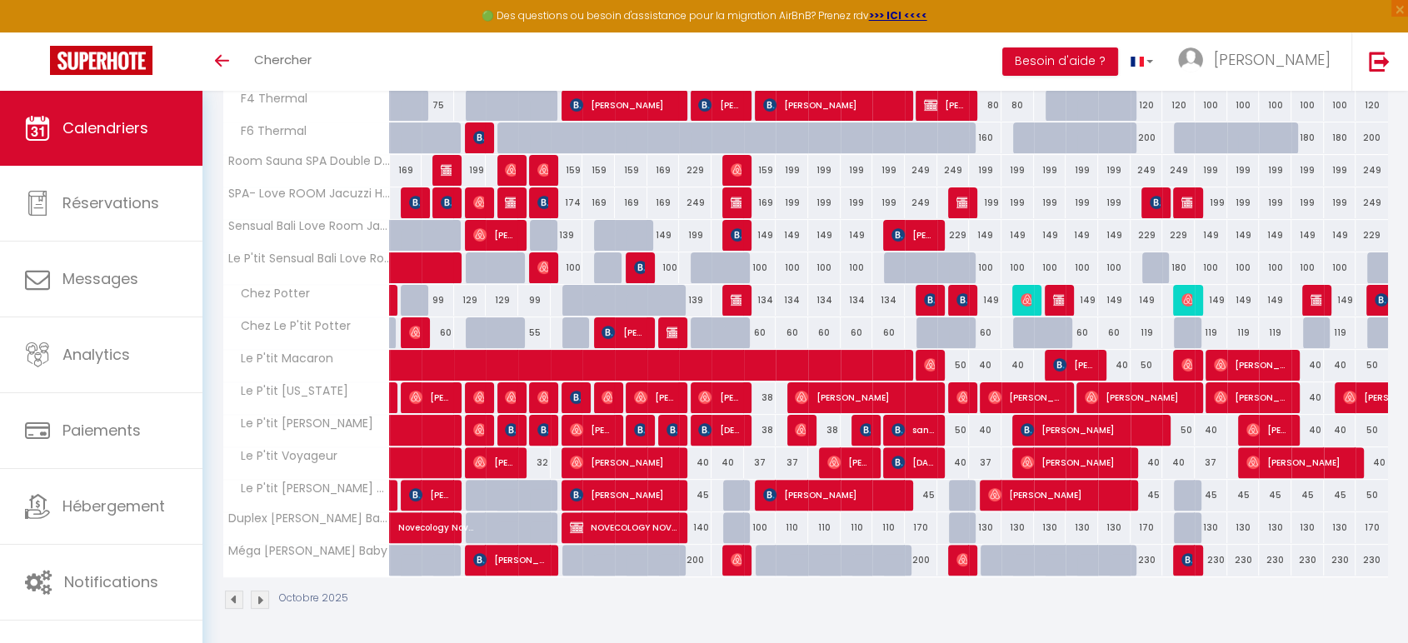
click at [957, 423] on div "50" at bounding box center [953, 430] width 32 height 31
type input "50"
type input "Sam 18 Octobre 2025"
type input "Dim 19 Octobre 2025"
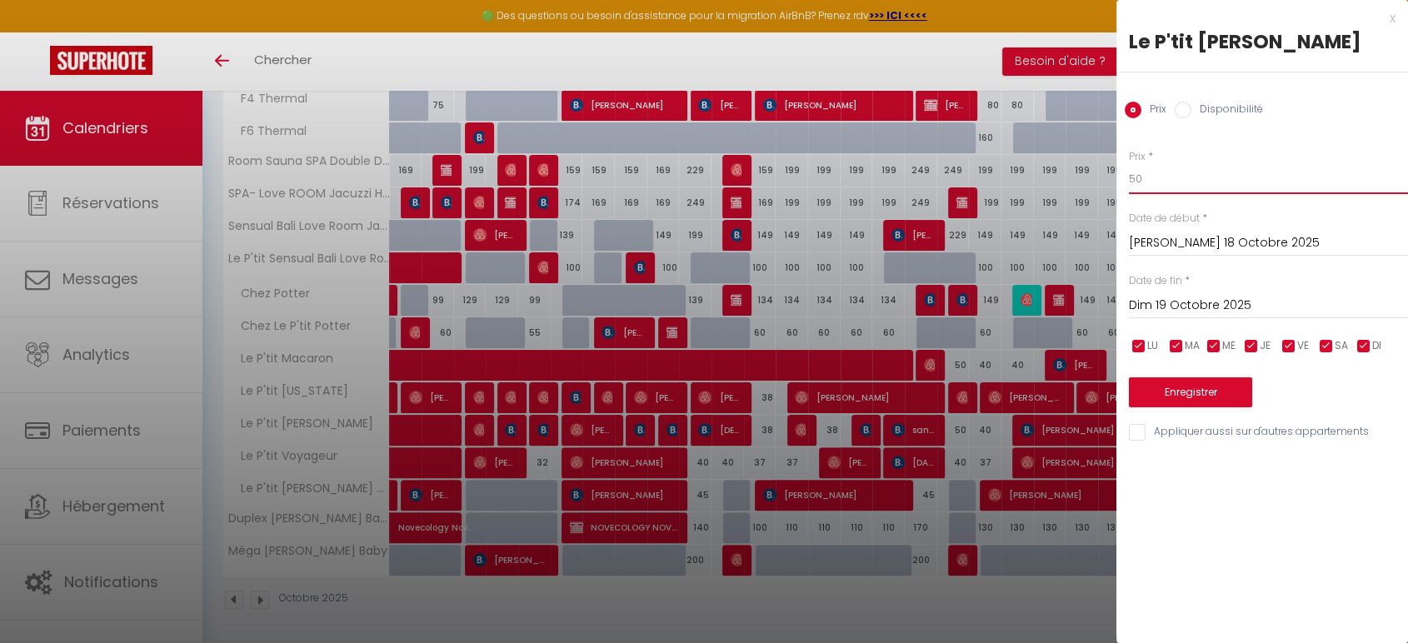
drag, startPoint x: 1147, startPoint y: 177, endPoint x: 1072, endPoint y: 173, distance: 75.1
click at [1072, 173] on body "🟢 Des questions ou besoin d'assistance pour la migration AirBnB? Prenez rdv >>>…" at bounding box center [704, 191] width 1408 height 911
type input "45"
click at [1217, 387] on button "Enregistrer" at bounding box center [1190, 392] width 123 height 30
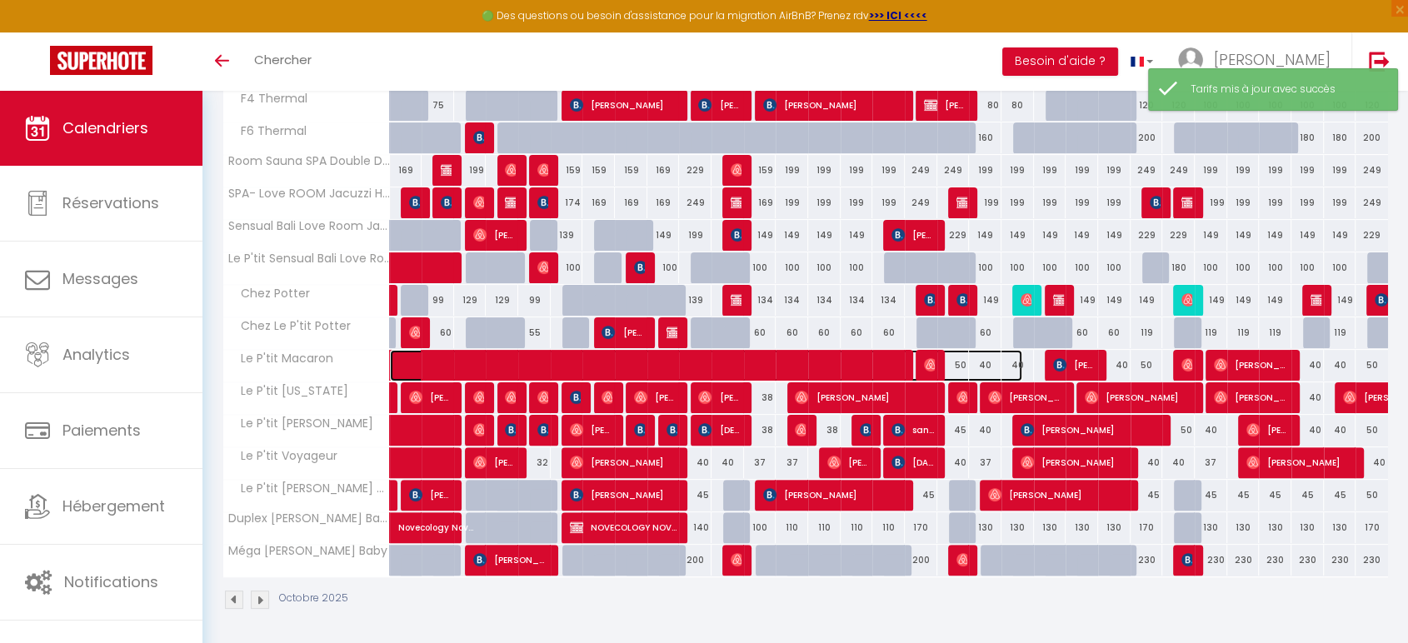
click at [962, 362] on span at bounding box center [715, 366] width 613 height 32
select select "OK"
select select "0"
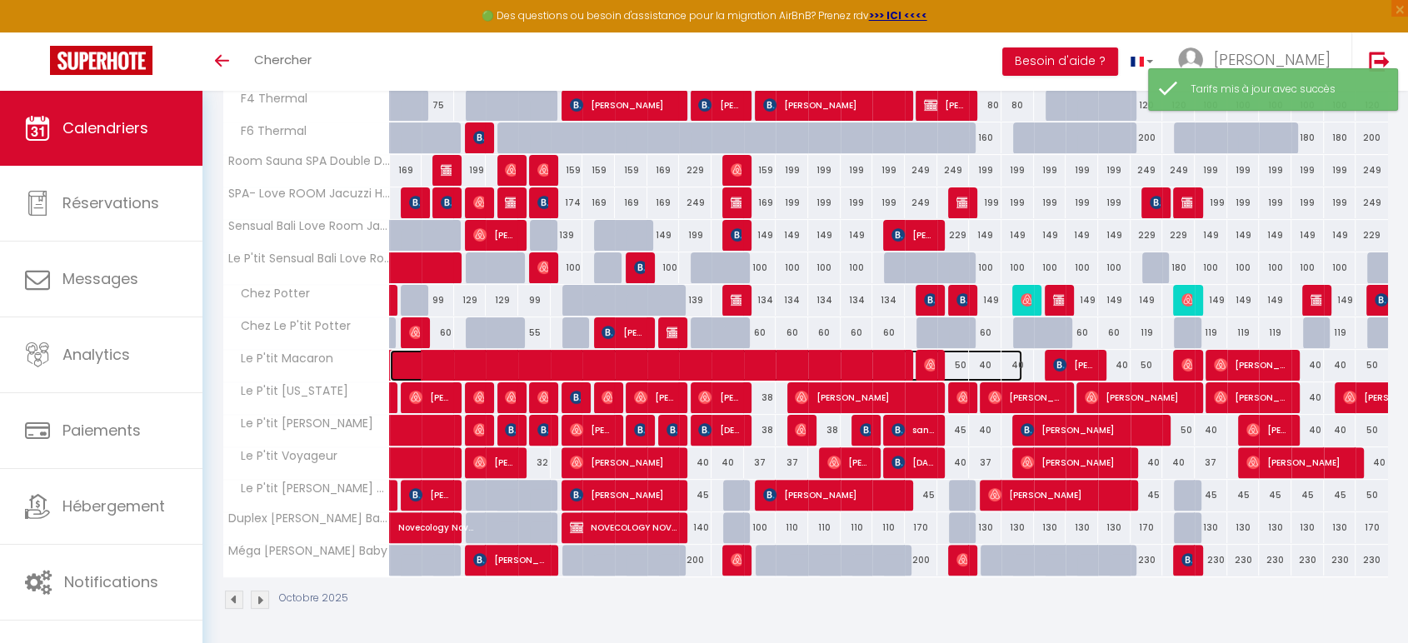
select select "1"
select select
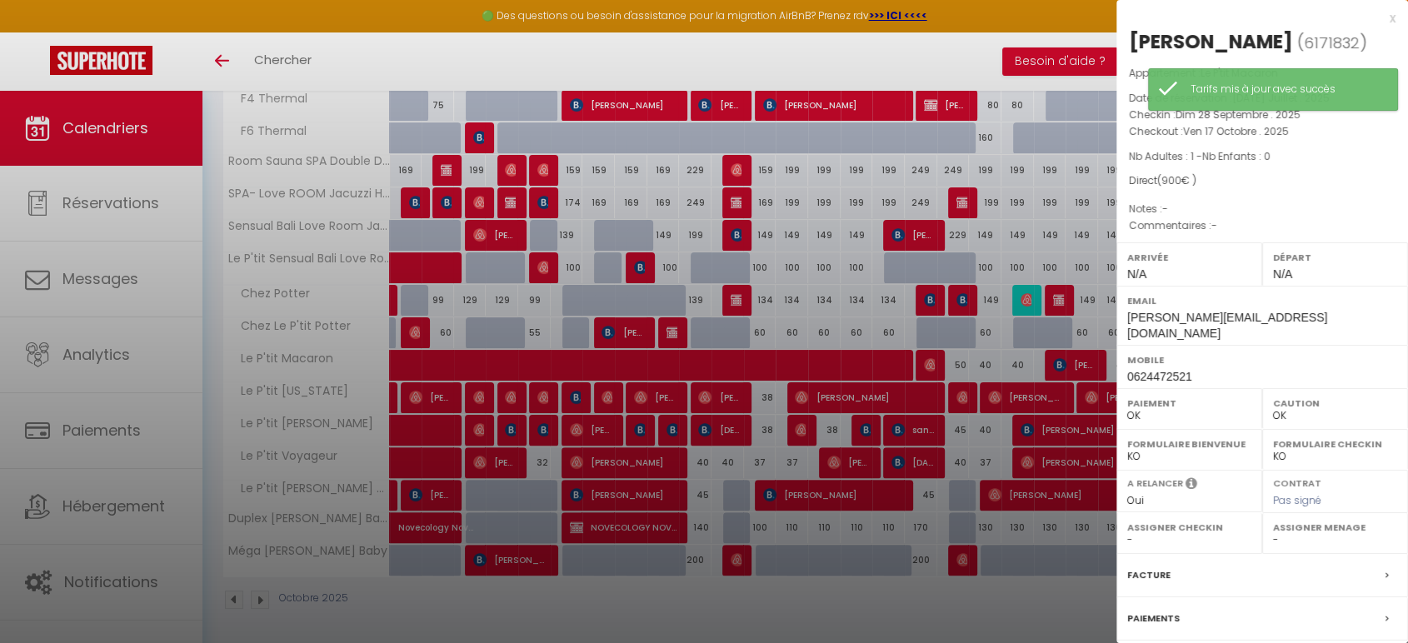
drag, startPoint x: 986, startPoint y: 368, endPoint x: 964, endPoint y: 358, distance: 23.9
click at [985, 368] on div at bounding box center [704, 321] width 1408 height 643
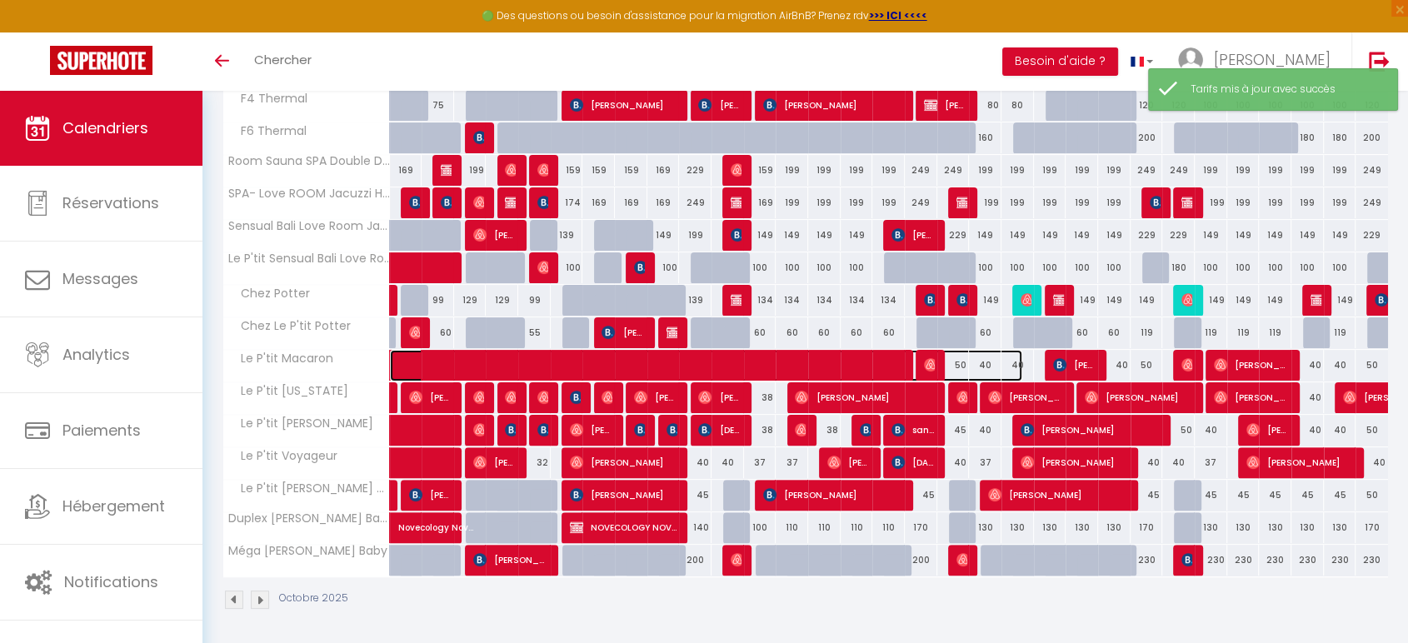
click at [962, 356] on span at bounding box center [715, 366] width 613 height 32
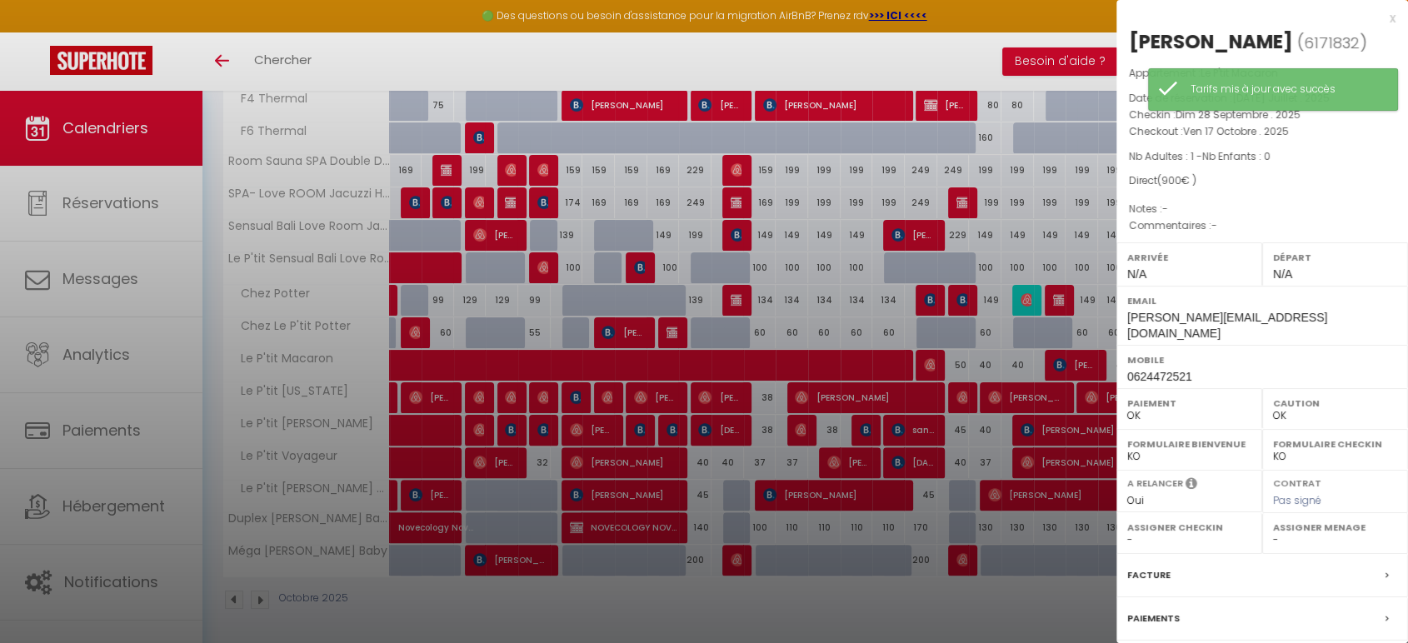
click at [962, 356] on div at bounding box center [704, 321] width 1408 height 643
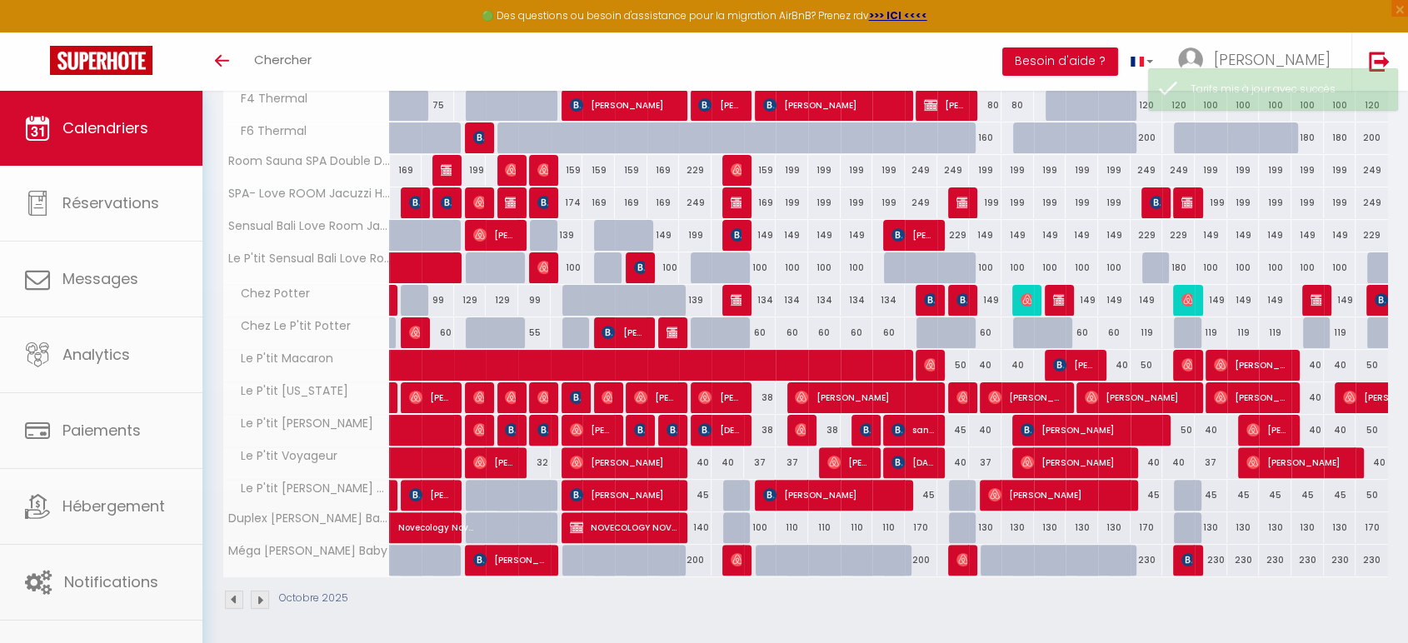
click at [970, 360] on body "🟢 Des questions ou besoin d'assistance pour la migration AirBnB? Prenez rdv >>>…" at bounding box center [704, 191] width 1408 height 911
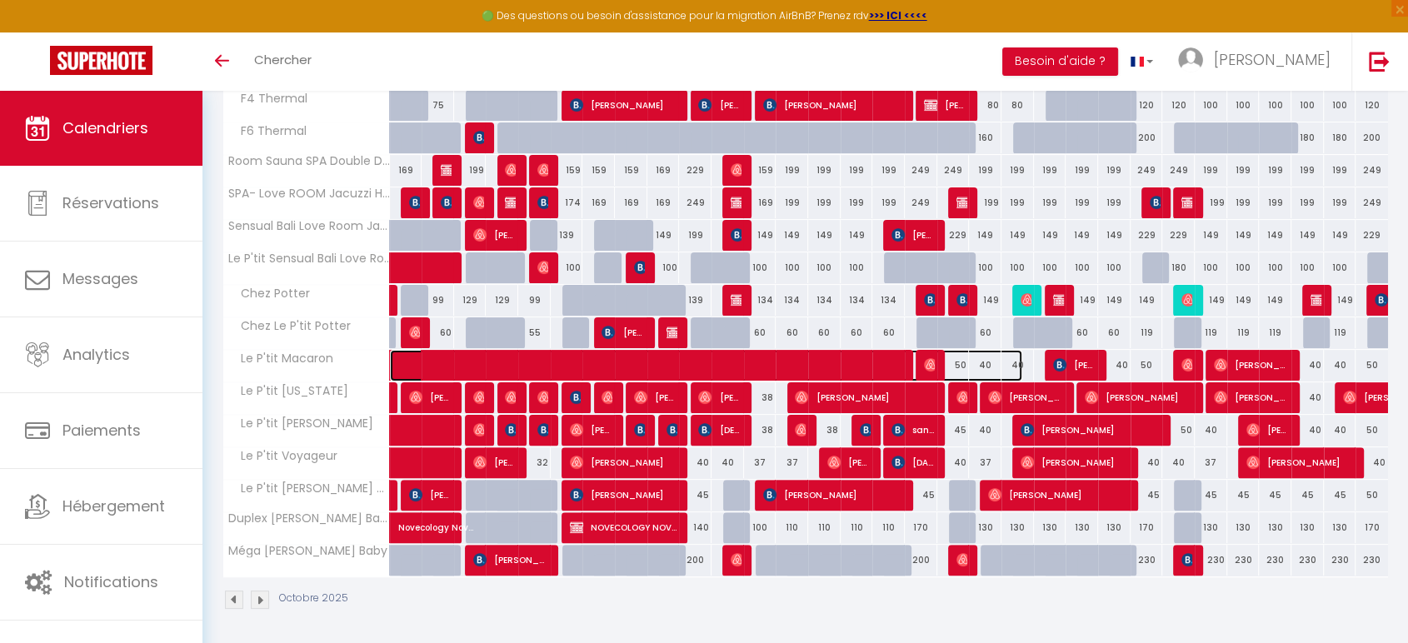
click at [970, 360] on span at bounding box center [715, 366] width 613 height 32
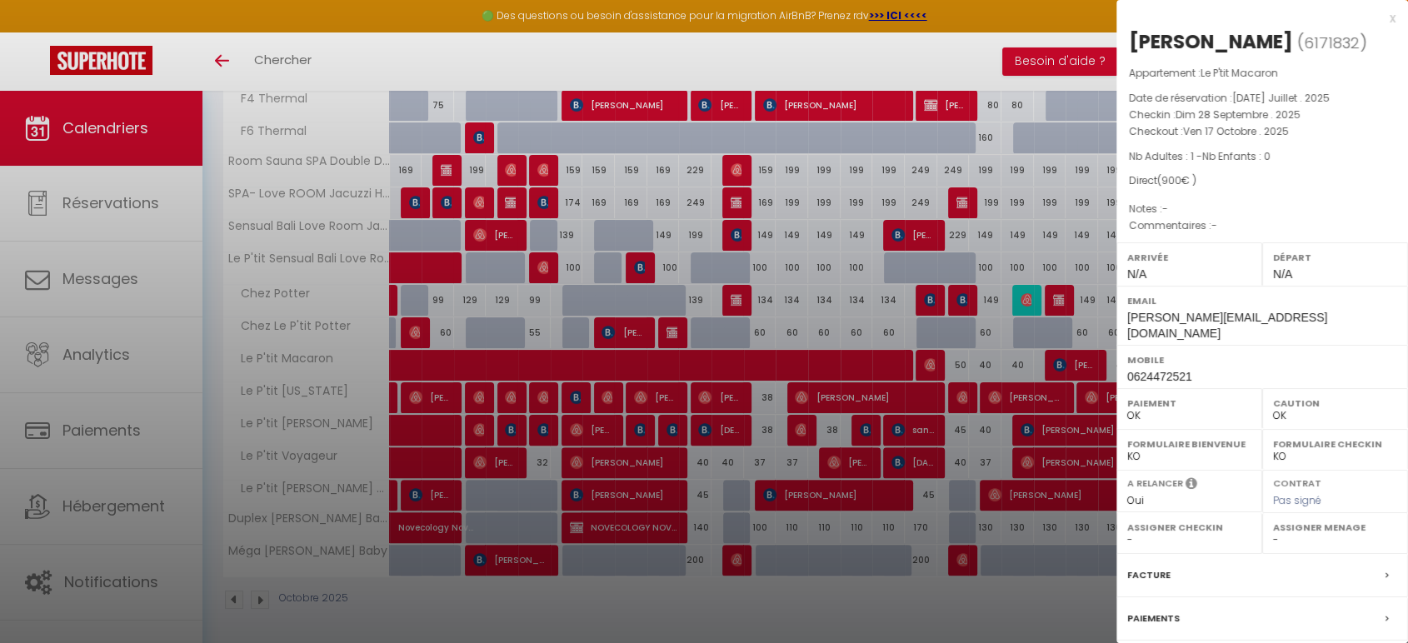
click at [970, 360] on div at bounding box center [704, 321] width 1408 height 643
